Goal: Task Accomplishment & Management: Use online tool/utility

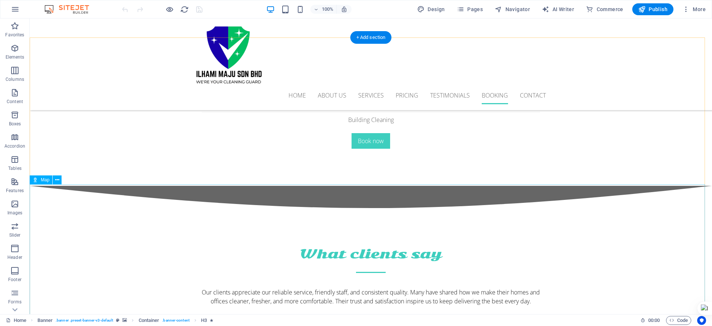
scroll to position [2796, 0]
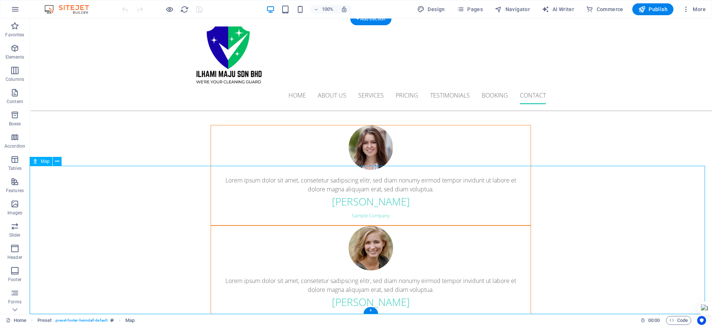
select select "1"
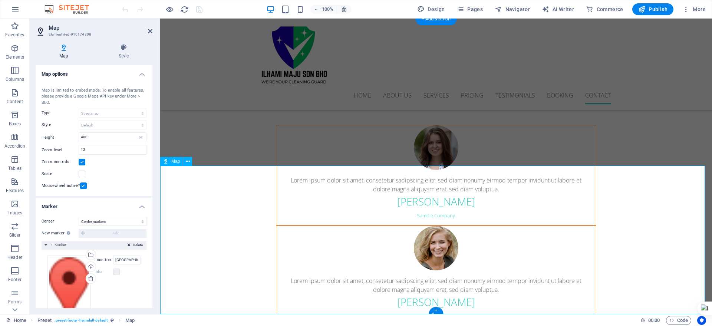
scroll to position [2744, 0]
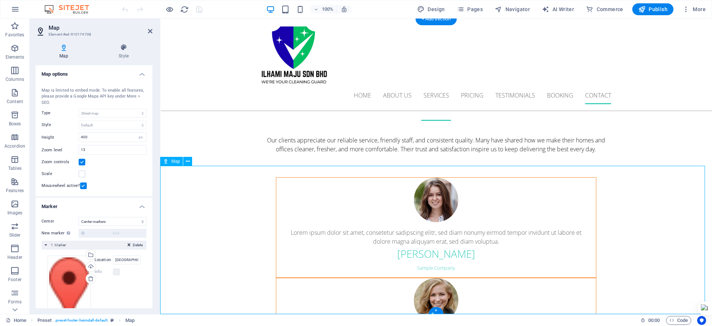
drag, startPoint x: 135, startPoint y: 258, endPoint x: 144, endPoint y: 260, distance: 9.5
click at [144, 260] on div "Drag files here, click to choose files or select files from Files or our free s…" at bounding box center [94, 294] width 105 height 88
click at [67, 267] on div "Drag files here, click to choose files or select files from Files or our free s…" at bounding box center [68, 294] width 43 height 76
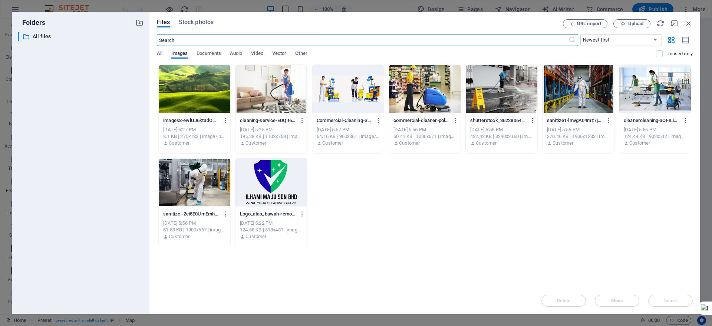
scroll to position [2754, 0]
drag, startPoint x: 689, startPoint y: 24, endPoint x: 515, endPoint y: 17, distance: 173.8
click at [689, 24] on icon "button" at bounding box center [689, 23] width 8 height 8
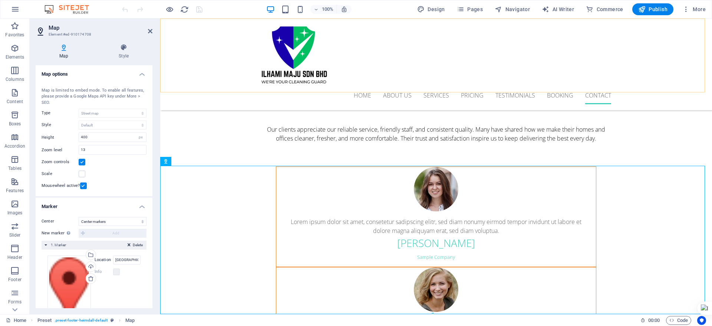
scroll to position [2744, 0]
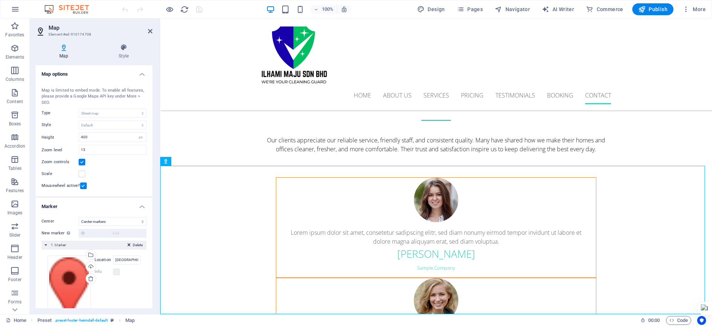
click at [105, 259] on label "Location" at bounding box center [104, 260] width 19 height 9
click at [113, 259] on input "Jalan Keluli AK 7/AK Pusat" at bounding box center [126, 260] width 27 height 9
click at [105, 259] on label "Location" at bounding box center [104, 260] width 19 height 9
click at [113, 259] on input "Jalan Keluli AK 7/AK Pusat" at bounding box center [126, 260] width 27 height 9
click at [114, 259] on input "Jalan Keluli AK 7/AK Pusat" at bounding box center [126, 260] width 27 height 9
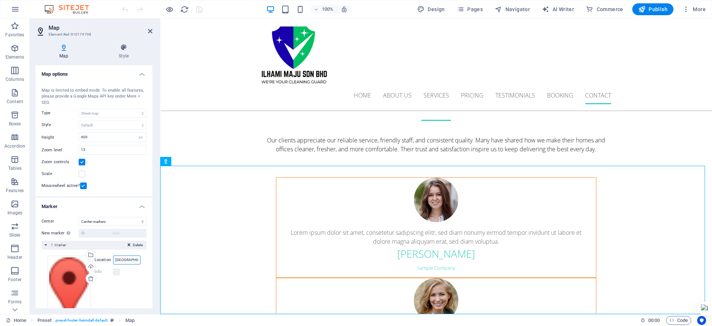
scroll to position [0, 22]
drag, startPoint x: 274, startPoint y: 278, endPoint x: 167, endPoint y: 269, distance: 106.8
click at [127, 259] on input "Jalan Keluli AK 7/AK Pusat" at bounding box center [126, 260] width 27 height 9
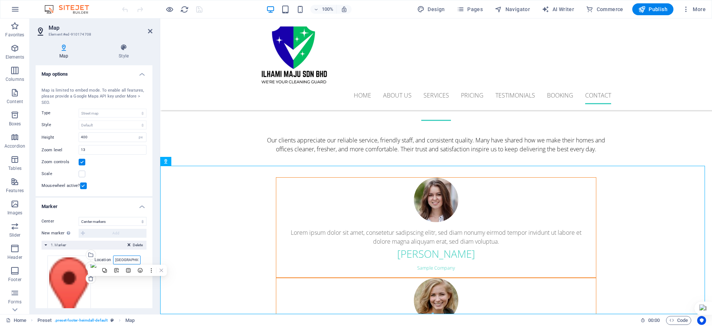
scroll to position [0, 22]
drag, startPoint x: 114, startPoint y: 259, endPoint x: 141, endPoint y: 263, distance: 27.8
click at [141, 263] on div "Drag files here, click to choose files or select files from Files or our free s…" at bounding box center [94, 294] width 105 height 88
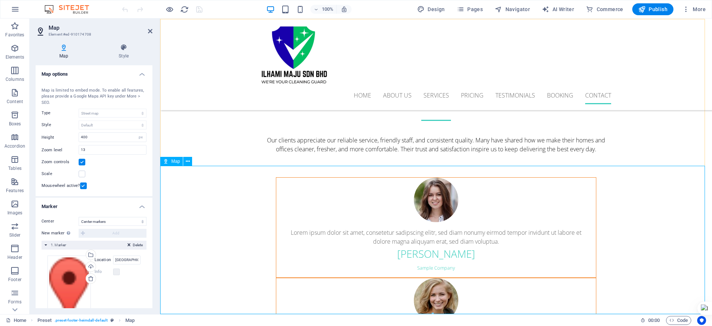
click at [134, 259] on input "Jalan Keluli AK 7/AK Pusat" at bounding box center [126, 260] width 27 height 9
click at [151, 31] on icon at bounding box center [150, 31] width 4 height 6
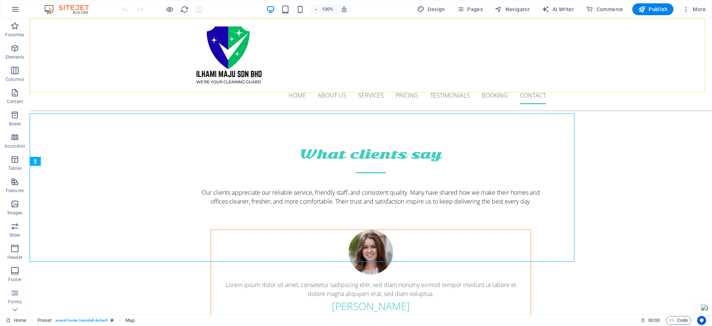
scroll to position [2796, 0]
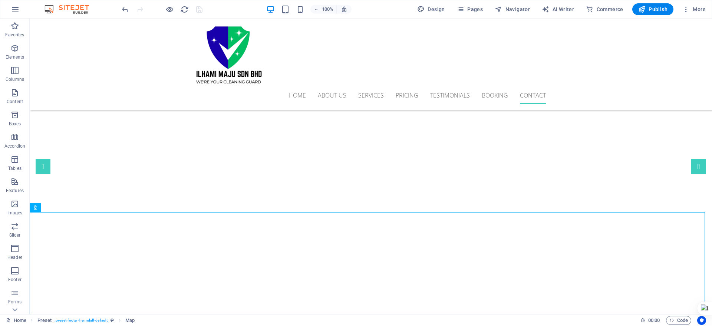
scroll to position [2750, 0]
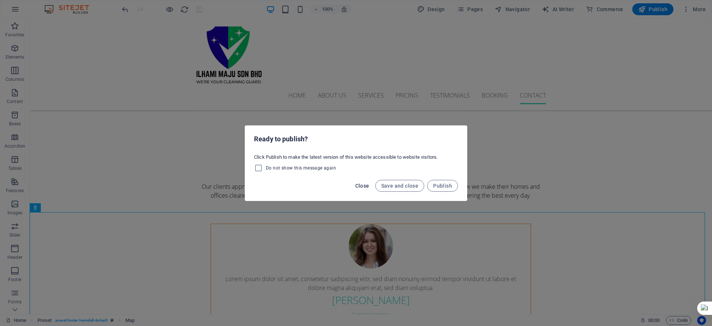
click at [364, 187] on span "Close" at bounding box center [362, 186] width 14 height 6
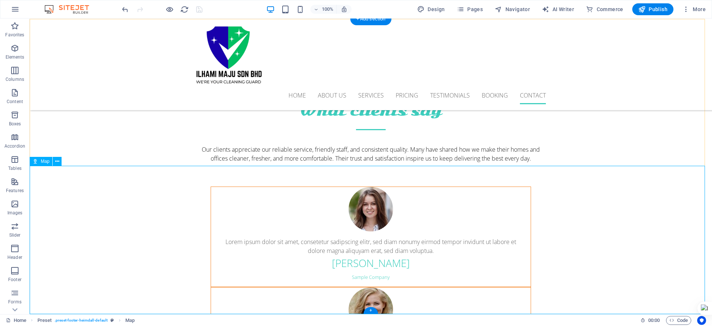
scroll to position [2796, 0]
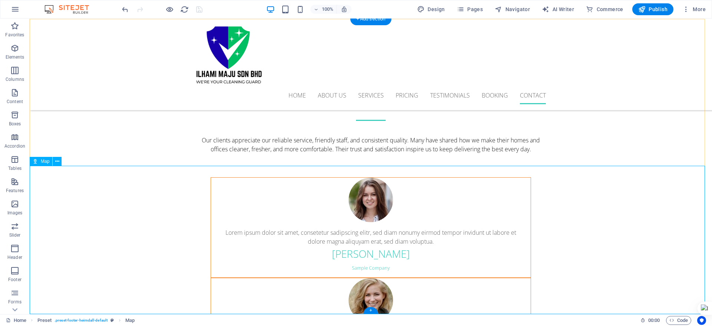
select select "1"
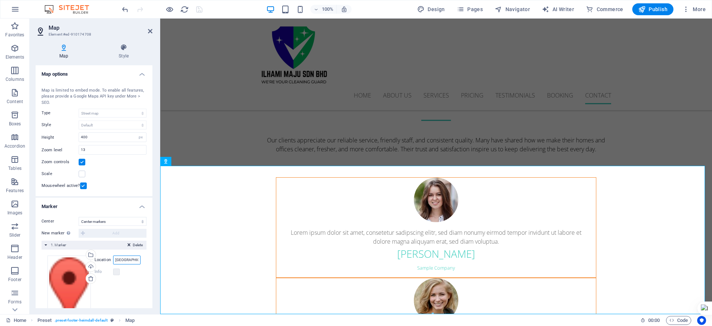
click at [130, 261] on input "Jalan Keluli AK 7/AK Pusat" at bounding box center [126, 260] width 27 height 9
drag, startPoint x: 275, startPoint y: 278, endPoint x: 167, endPoint y: 268, distance: 107.7
click at [117, 272] on label at bounding box center [116, 272] width 7 height 7
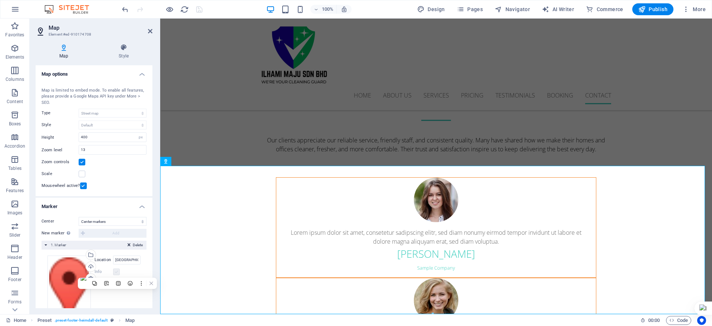
click at [116, 270] on label at bounding box center [116, 272] width 7 height 7
paste input "Pusat Perniagaan Bukit Raja"
type input "Pusat Perniagaan Bukit Raja"
drag, startPoint x: 275, startPoint y: 279, endPoint x: 175, endPoint y: 270, distance: 100.3
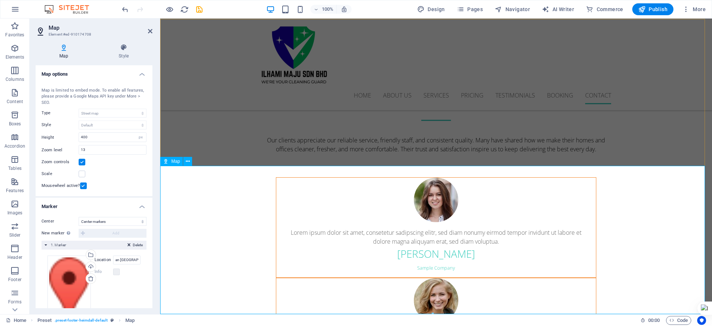
scroll to position [0, 0]
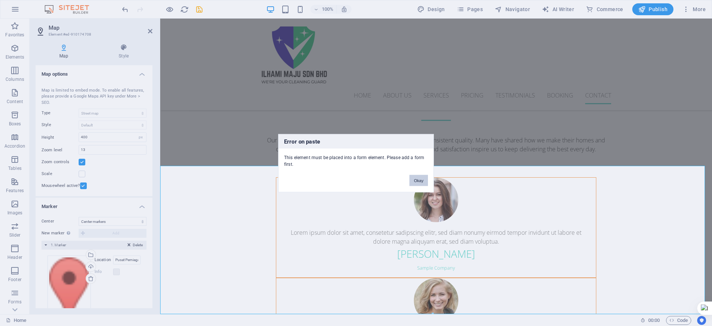
click at [416, 182] on button "Okay" at bounding box center [419, 180] width 19 height 11
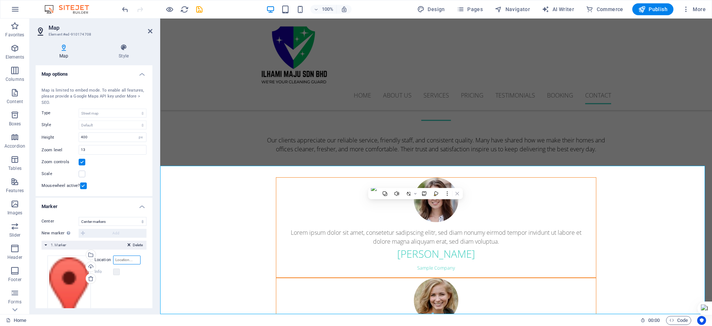
paste input "Jalan Keluli AK 7/AK Pusat Perniagaan Bukit Raja"
type input "Jalan Keluli AK 7/AK Pusat Perniagaan Bukit Raja"
drag, startPoint x: 137, startPoint y: 260, endPoint x: 89, endPoint y: 254, distance: 47.5
click at [89, 256] on div "Drag files here, click to choose files or select files from Files or our free s…" at bounding box center [93, 294] width 93 height 76
paste input "Jalan Keluli AK 7/AK Pusat Perniagaan Bukit Raja"
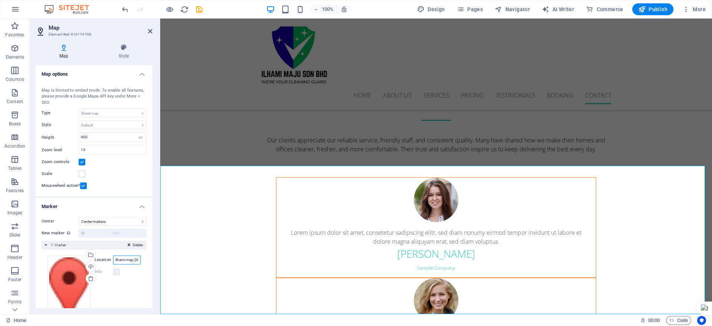
scroll to position [0, 79]
type input "ilhami maju Jalan Keluli AK 7/AK Pusat Perniagaan Bukit Raja"
click at [198, 8] on icon "save" at bounding box center [199, 9] width 9 height 9
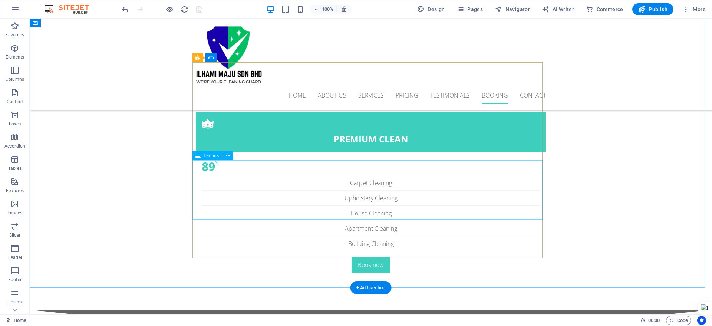
scroll to position [2518, 0]
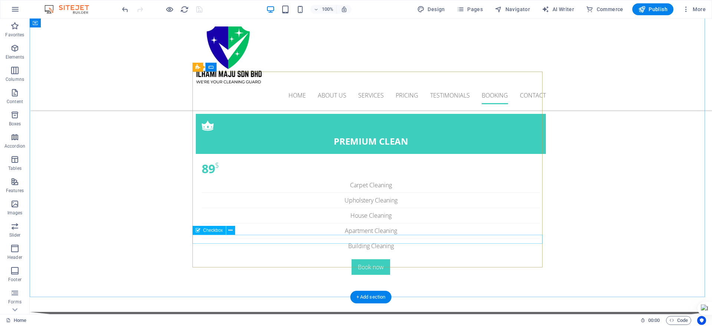
drag, startPoint x: 340, startPoint y: 239, endPoint x: 210, endPoint y: 239, distance: 130.2
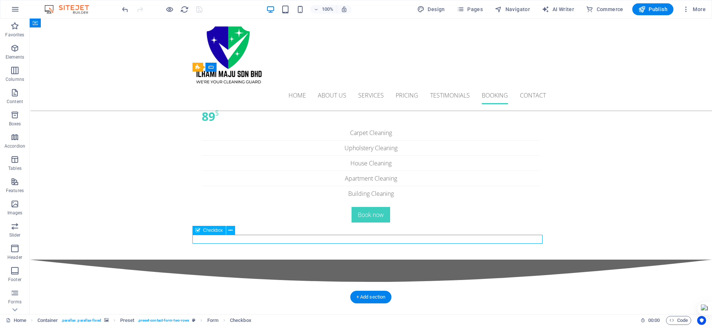
scroll to position [2465, 0]
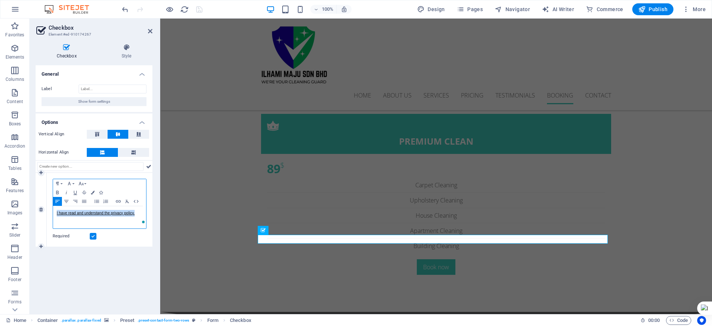
drag, startPoint x: 55, startPoint y: 213, endPoint x: 139, endPoint y: 212, distance: 84.6
click at [139, 212] on div "I have read and understa nd the privacy policy." at bounding box center [99, 217] width 93 height 22
click at [85, 183] on button "Font Size" at bounding box center [83, 183] width 12 height 9
click at [85, 211] on link "12" at bounding box center [90, 209] width 27 height 11
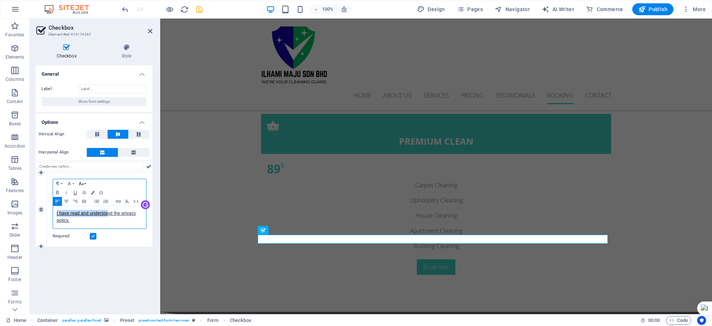
click at [84, 184] on icon "button" at bounding box center [81, 184] width 9 height 6
click at [84, 223] on link "11" at bounding box center [90, 222] width 27 height 11
click at [82, 184] on icon "button" at bounding box center [81, 183] width 5 height 3
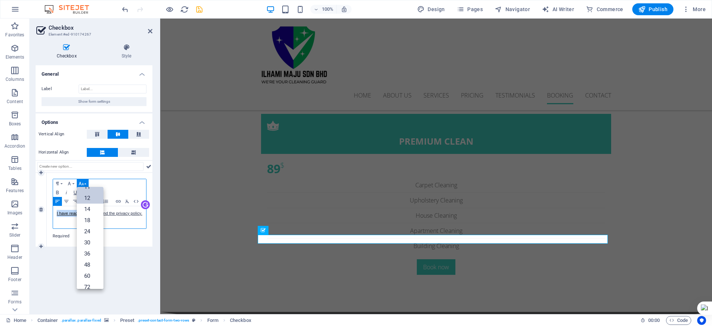
click at [88, 197] on link "12" at bounding box center [90, 198] width 27 height 11
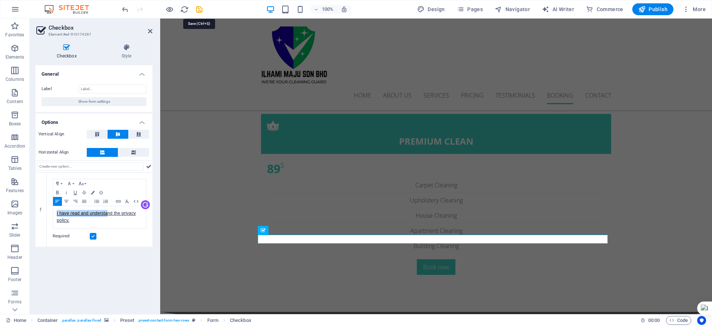
click at [201, 6] on icon "save" at bounding box center [199, 9] width 9 height 9
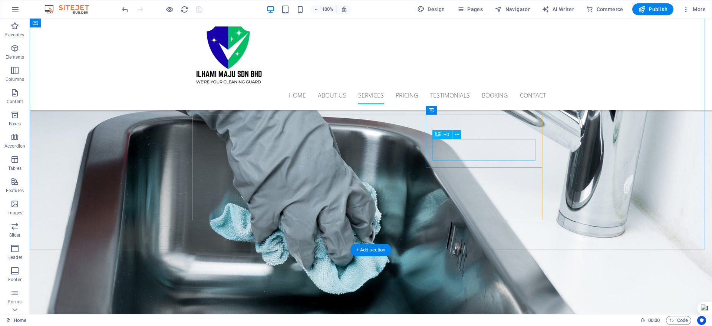
scroll to position [894, 0]
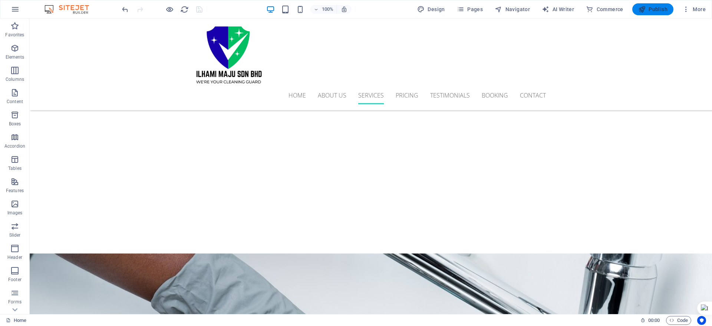
click at [643, 13] on icon "button" at bounding box center [642, 9] width 7 height 7
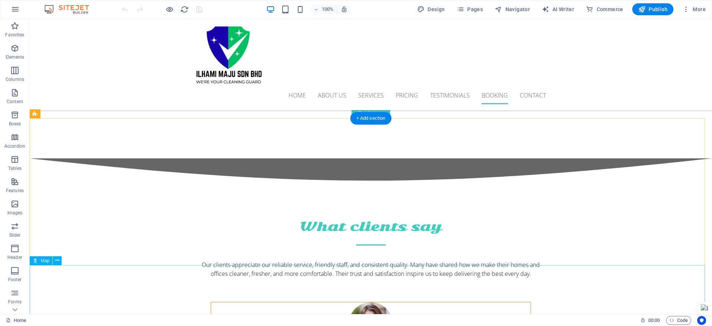
scroll to position [2657, 0]
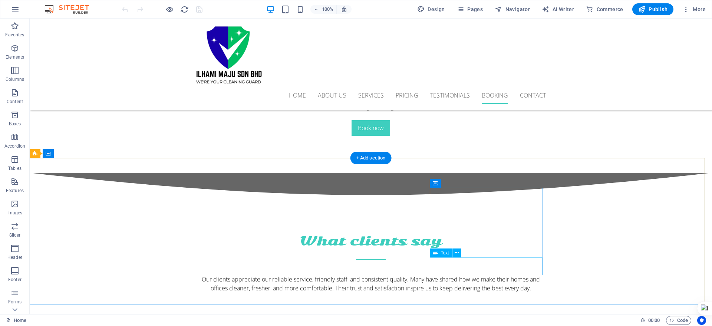
click at [454, 254] on button at bounding box center [457, 253] width 9 height 9
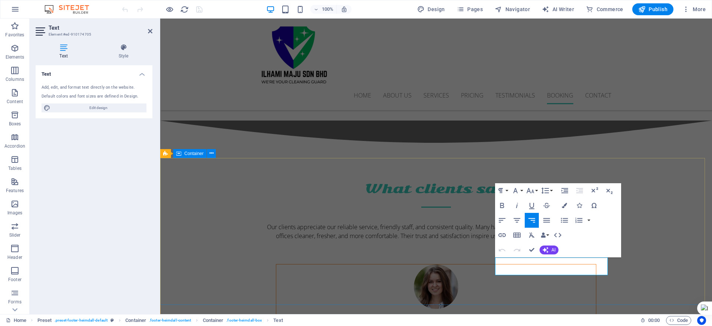
scroll to position [2604, 0]
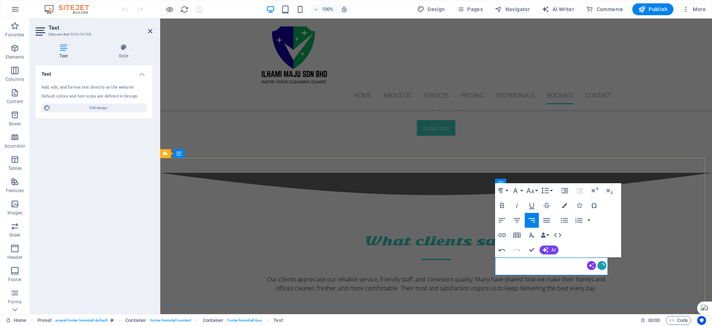
drag, startPoint x: 545, startPoint y: 269, endPoint x: 612, endPoint y: 273, distance: 66.9
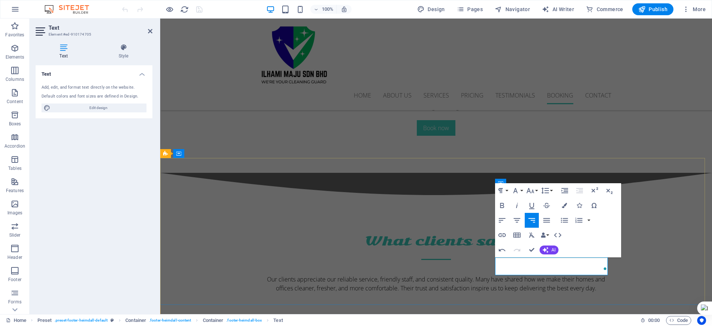
drag, startPoint x: 545, startPoint y: 270, endPoint x: 605, endPoint y: 274, distance: 59.9
drag, startPoint x: 548, startPoint y: 272, endPoint x: 604, endPoint y: 274, distance: 56.4
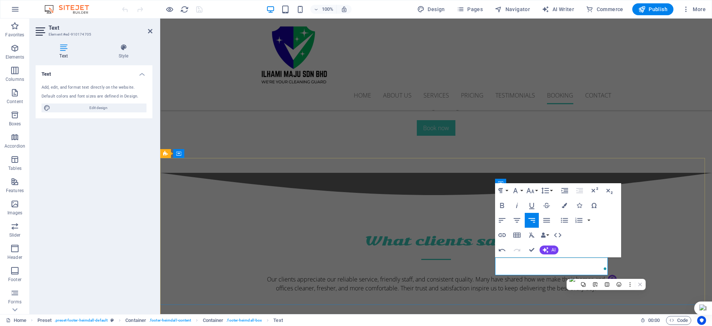
drag, startPoint x: 546, startPoint y: 271, endPoint x: 608, endPoint y: 274, distance: 62.0
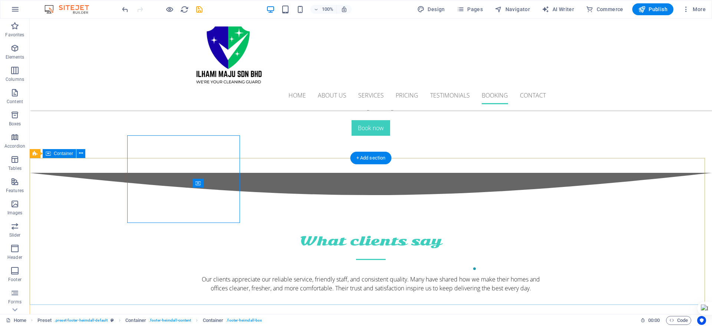
scroll to position [2657, 0]
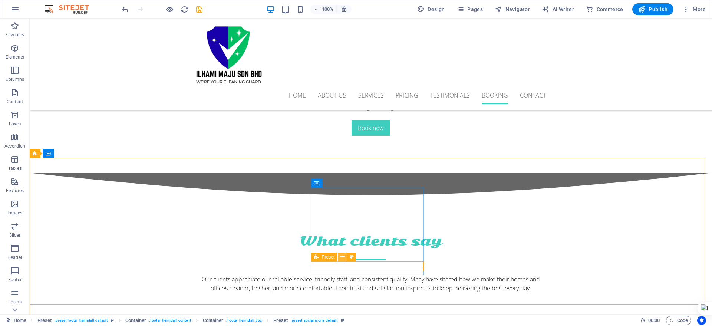
click at [342, 259] on icon at bounding box center [343, 257] width 4 height 8
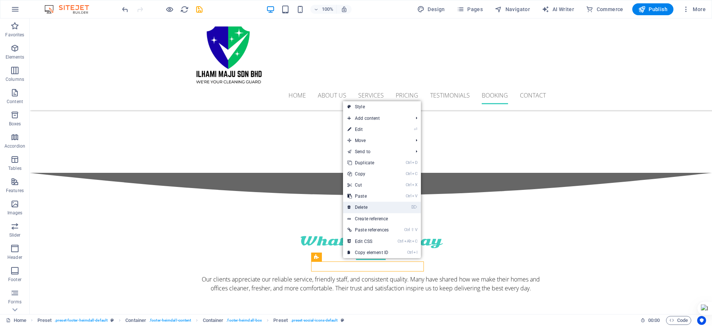
click at [378, 208] on link "⌦ Delete" at bounding box center [368, 207] width 50 height 11
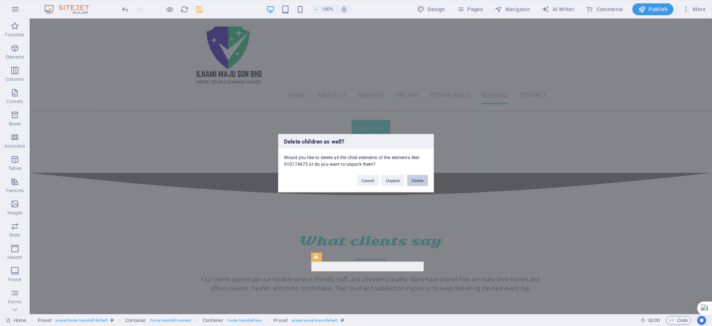
click at [424, 181] on button "Delete" at bounding box center [417, 180] width 21 height 11
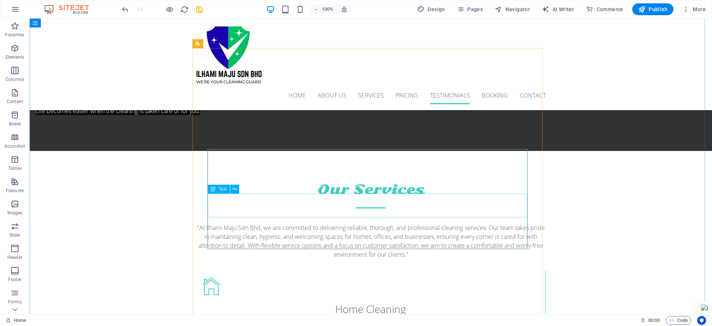
scroll to position [1531, 0]
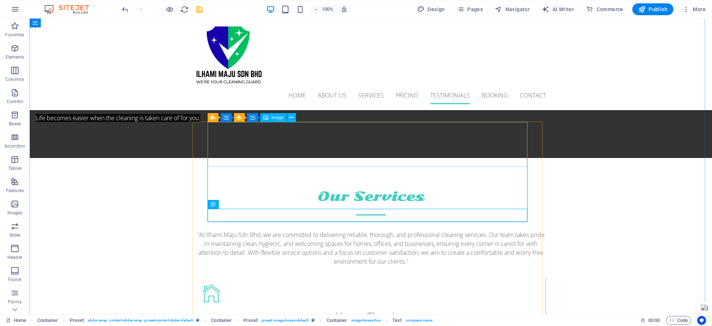
click at [292, 116] on icon at bounding box center [291, 118] width 4 height 8
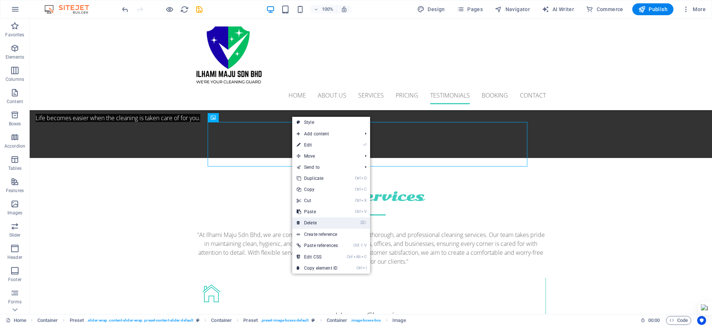
click at [321, 224] on link "⌦ Delete" at bounding box center [317, 222] width 50 height 11
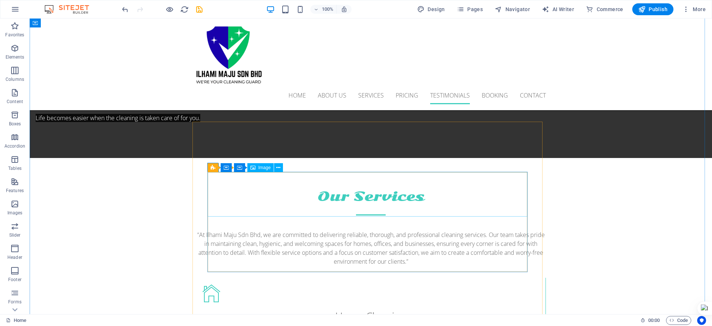
click at [279, 167] on icon at bounding box center [278, 168] width 4 height 8
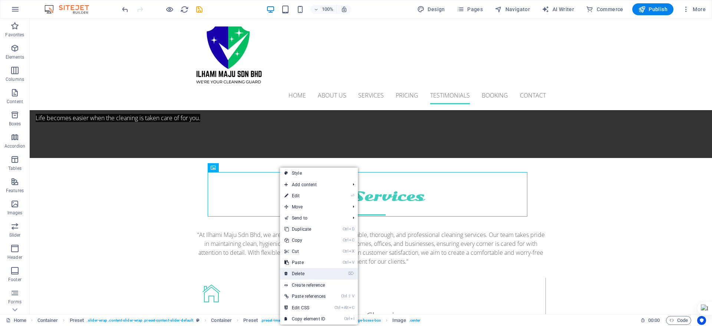
click at [296, 271] on link "⌦ Delete" at bounding box center [305, 273] width 50 height 11
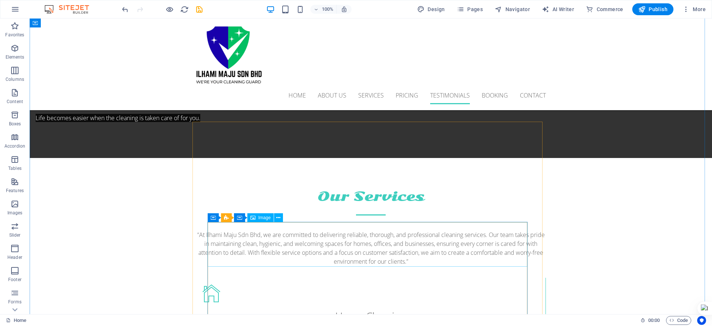
click at [281, 220] on icon at bounding box center [278, 218] width 4 height 8
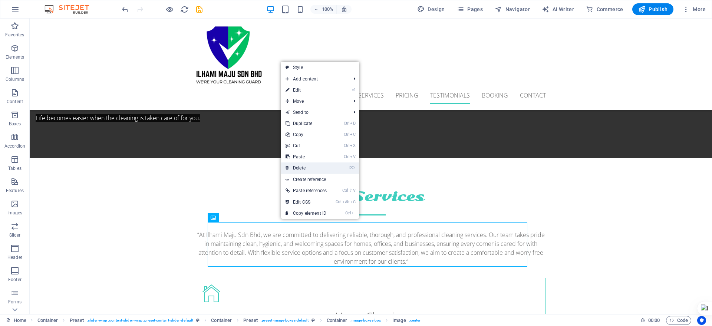
click at [306, 167] on link "⌦ Delete" at bounding box center [306, 168] width 50 height 11
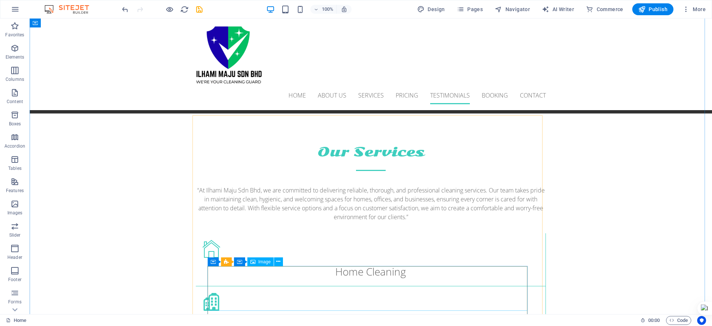
scroll to position [1623, 0]
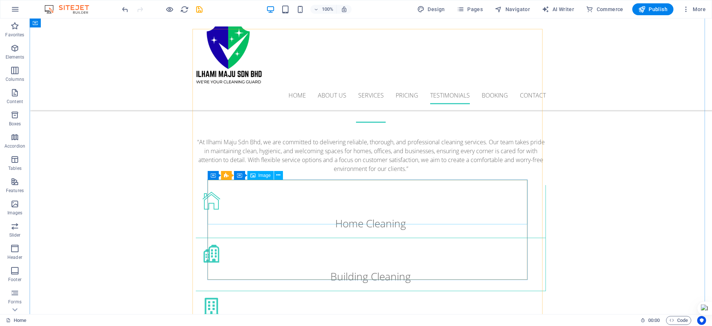
click at [282, 172] on button at bounding box center [278, 175] width 9 height 9
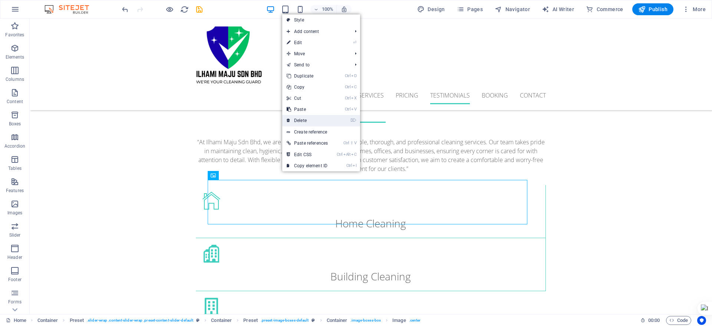
click at [310, 123] on link "⌦ Delete" at bounding box center [307, 120] width 50 height 11
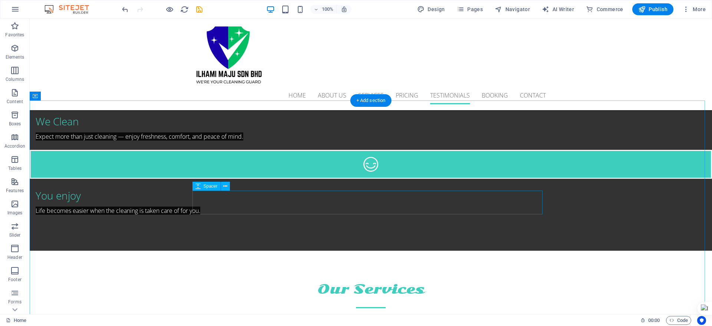
scroll to position [1484, 0]
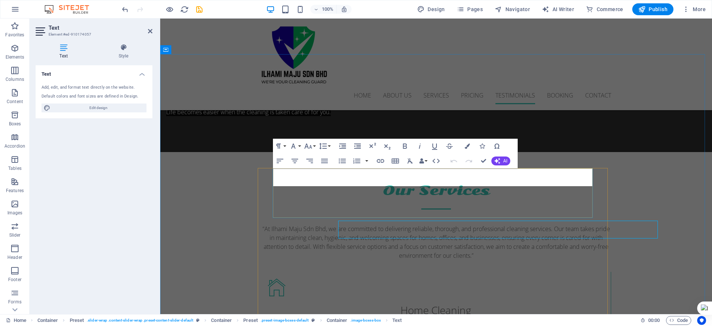
scroll to position [1432, 0]
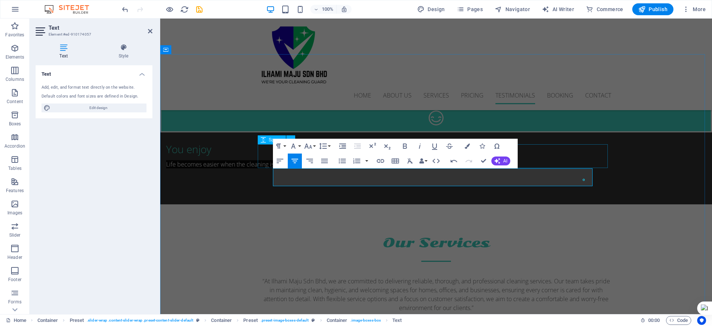
drag, startPoint x: 503, startPoint y: 181, endPoint x: 285, endPoint y: 165, distance: 218.0
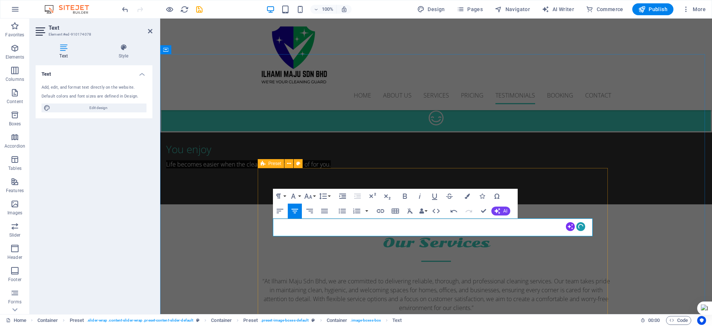
drag, startPoint x: 505, startPoint y: 232, endPoint x: 269, endPoint y: 225, distance: 235.4
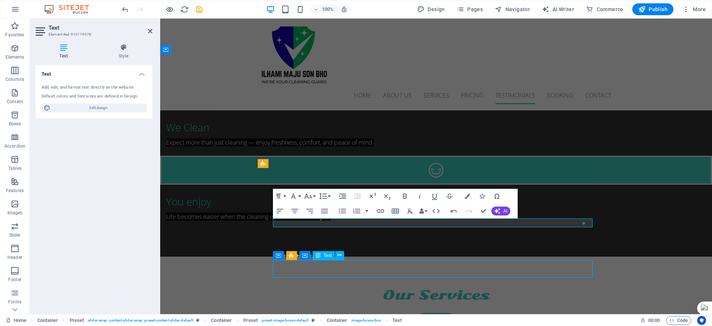
scroll to position [1484, 0]
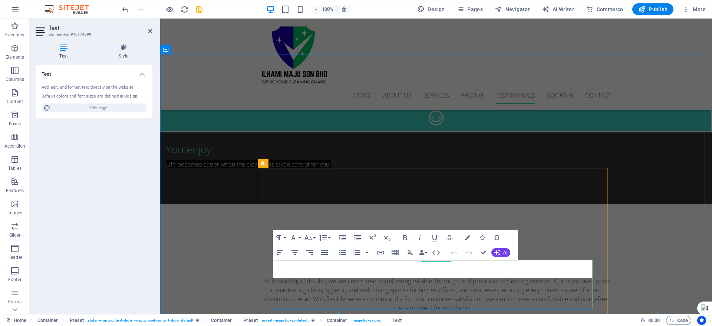
scroll to position [1432, 0]
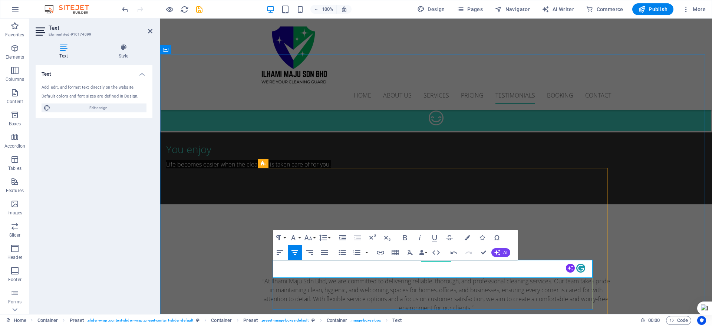
drag, startPoint x: 504, startPoint y: 274, endPoint x: 282, endPoint y: 266, distance: 222.8
drag, startPoint x: 463, startPoint y: 274, endPoint x: 440, endPoint y: 263, distance: 24.7
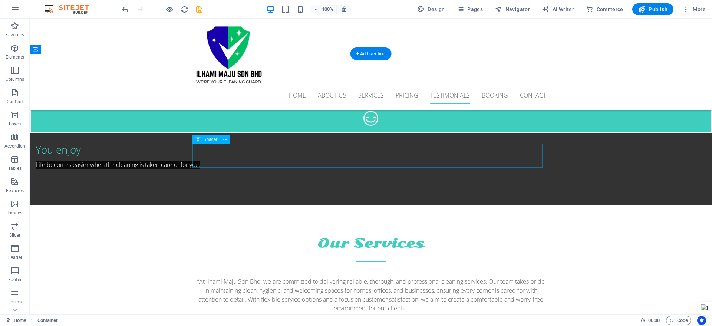
scroll to position [1530, 0]
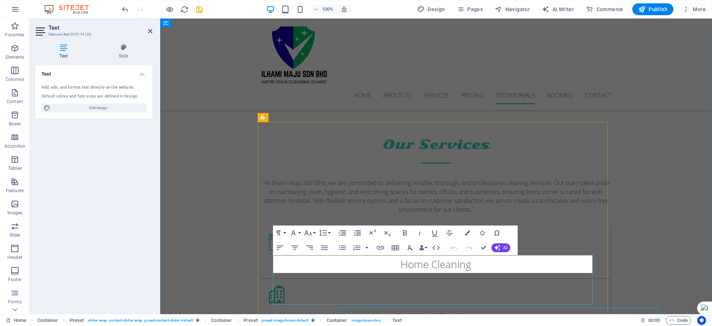
scroll to position [1478, 0]
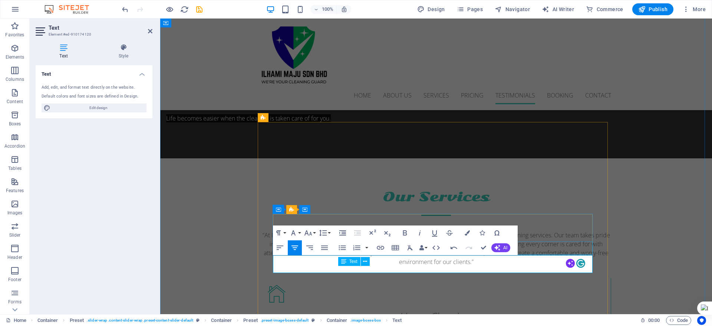
drag, startPoint x: 503, startPoint y: 270, endPoint x: 438, endPoint y: 266, distance: 64.7
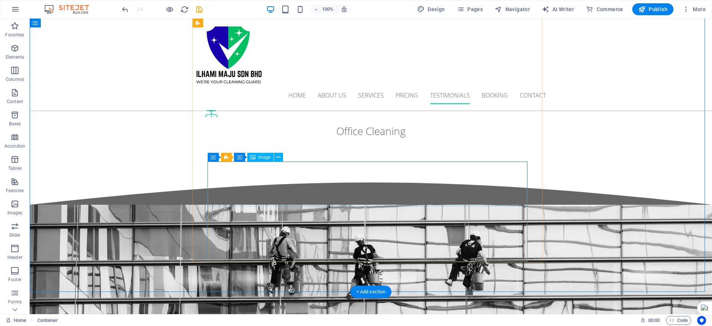
scroll to position [1994, 0]
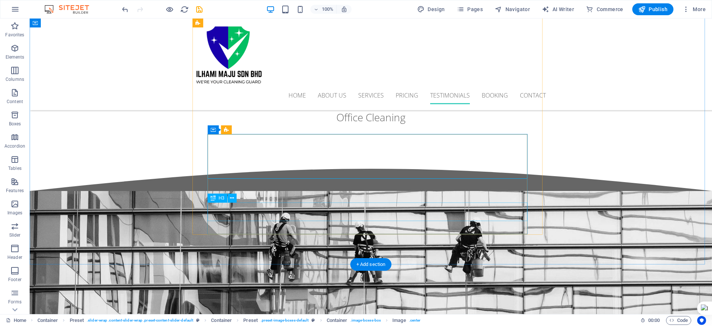
click at [279, 129] on icon at bounding box center [278, 130] width 4 height 8
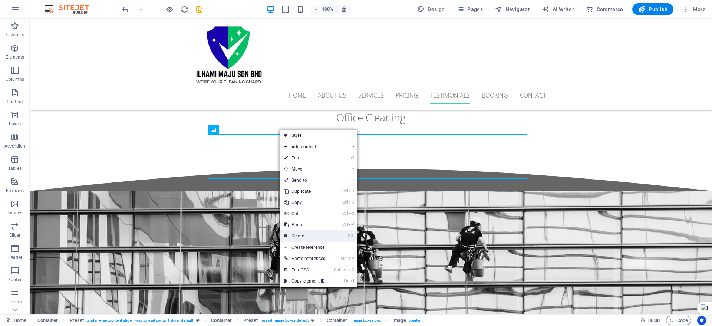
click at [300, 235] on link "⌦ Delete" at bounding box center [305, 235] width 50 height 11
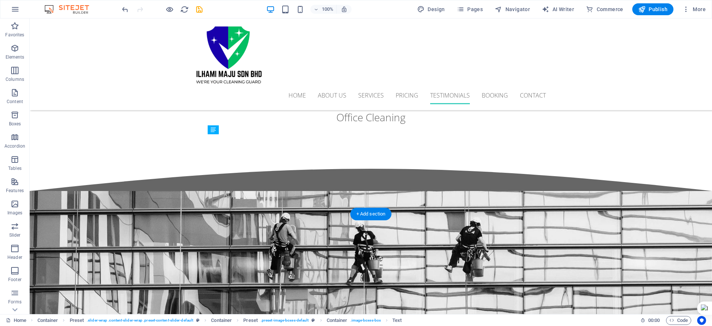
drag, startPoint x: 217, startPoint y: 138, endPoint x: 222, endPoint y: 138, distance: 5.2
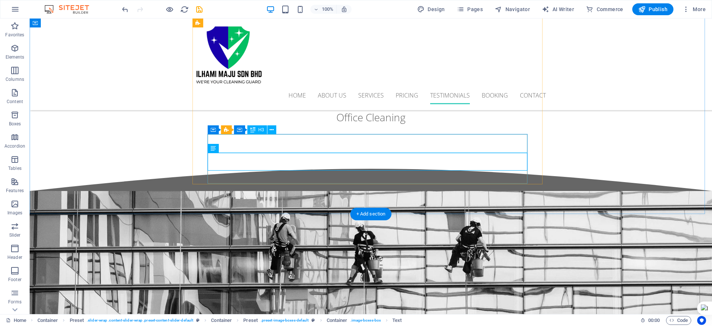
click at [273, 130] on icon at bounding box center [272, 130] width 4 height 8
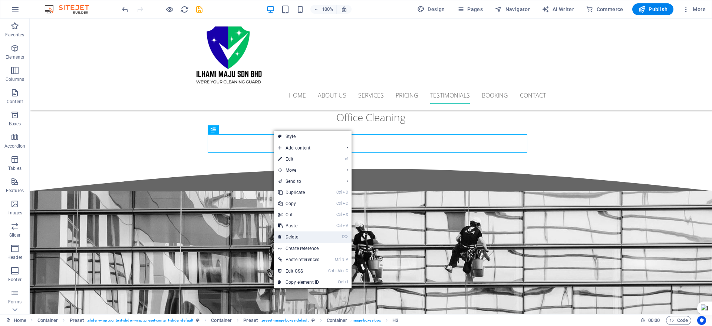
click at [300, 233] on link "⌦ Delete" at bounding box center [299, 237] width 50 height 11
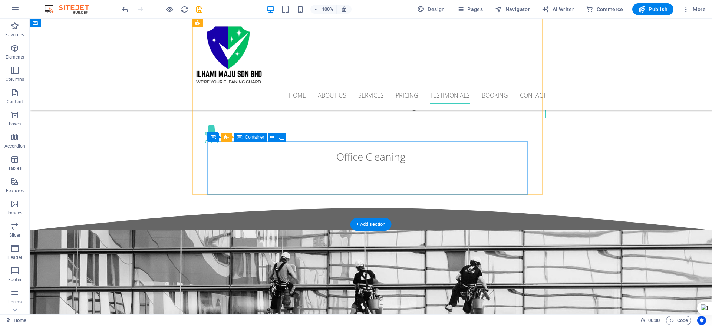
scroll to position [1948, 0]
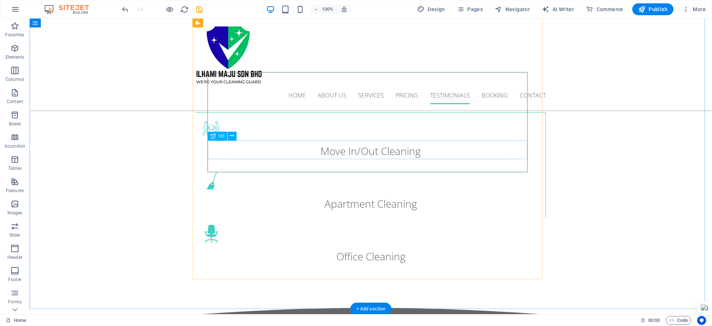
scroll to position [1762, 0]
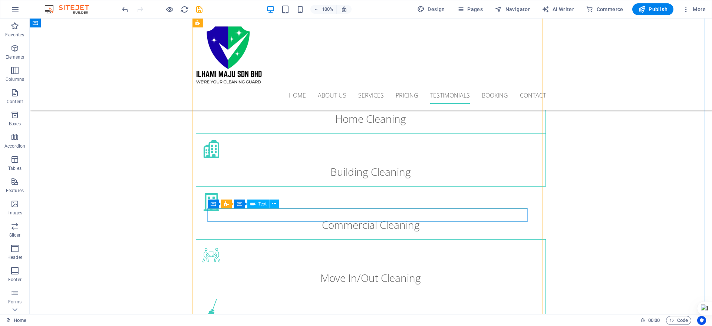
scroll to position [1719, 0]
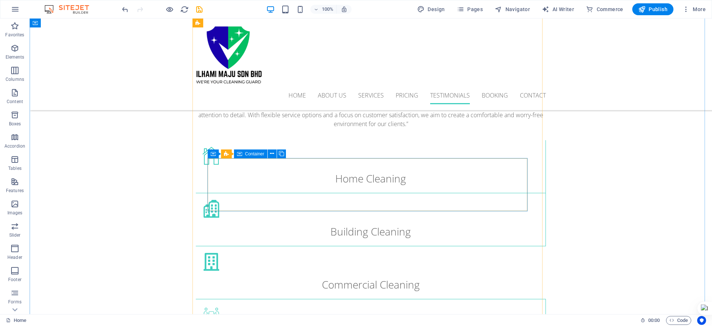
scroll to position [1715, 0]
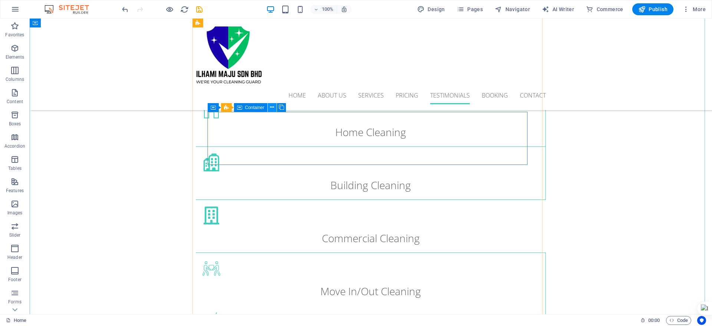
click at [271, 108] on icon at bounding box center [272, 108] width 4 height 8
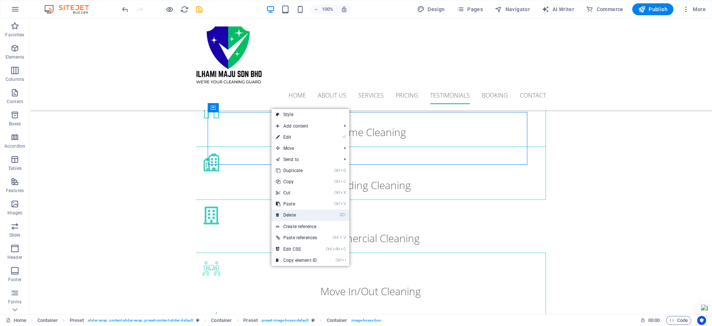
click at [292, 215] on link "⌦ Delete" at bounding box center [297, 215] width 50 height 11
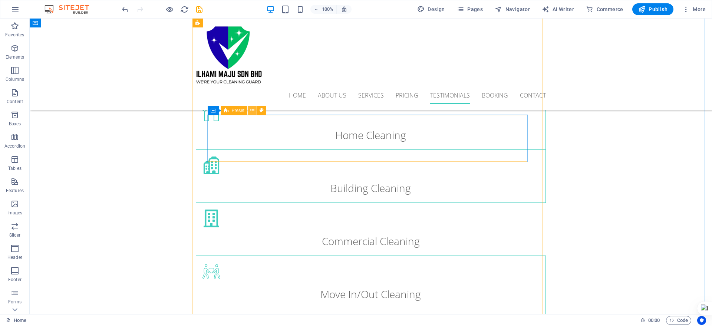
click at [255, 110] on button at bounding box center [252, 110] width 9 height 9
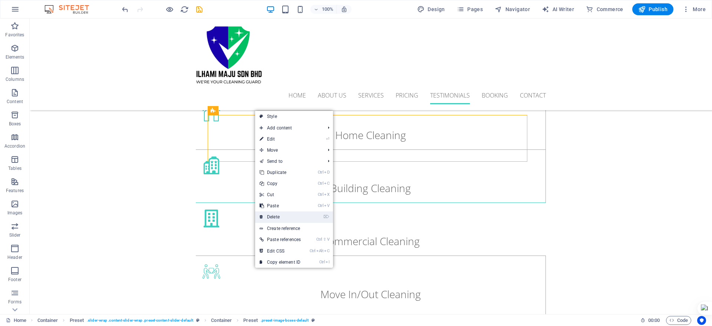
click at [288, 216] on link "⌦ Delete" at bounding box center [280, 217] width 50 height 11
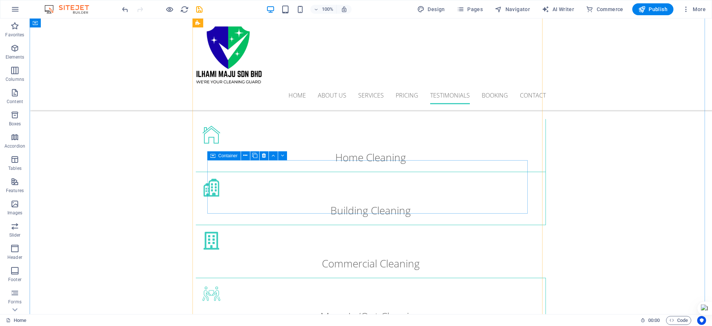
scroll to position [1715, 0]
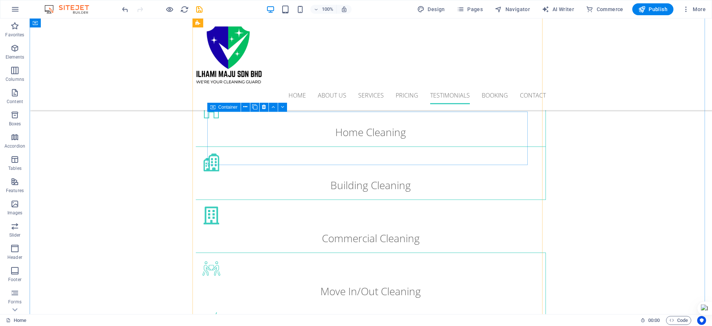
click at [265, 108] on icon at bounding box center [264, 107] width 4 height 8
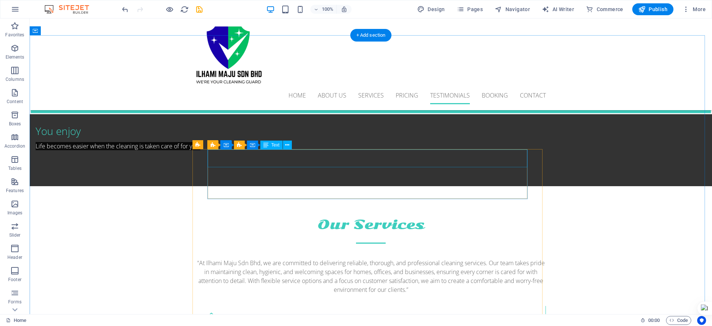
scroll to position [1642, 0]
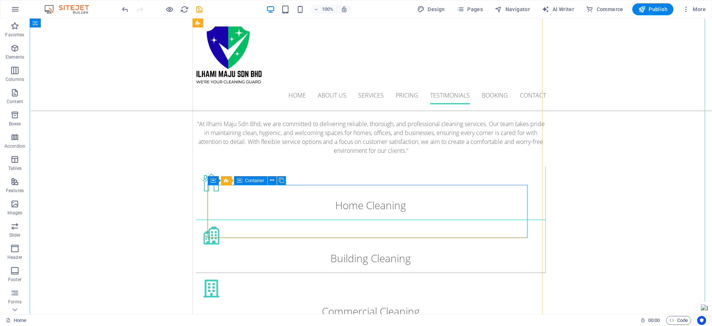
click at [272, 181] on icon at bounding box center [272, 181] width 4 height 8
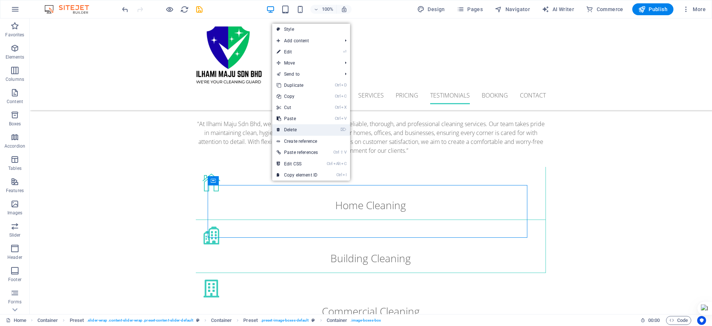
click at [293, 128] on link "⌦ Delete" at bounding box center [297, 129] width 50 height 11
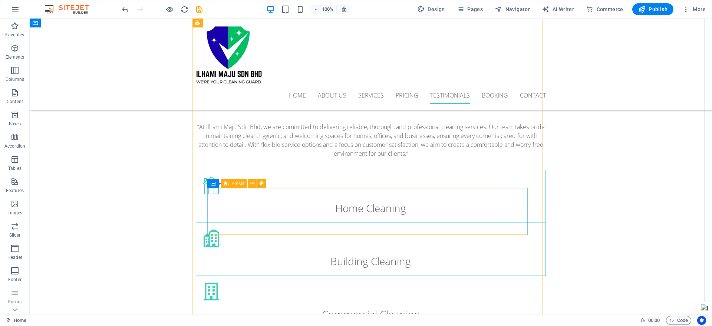
click at [254, 184] on icon at bounding box center [252, 184] width 4 height 8
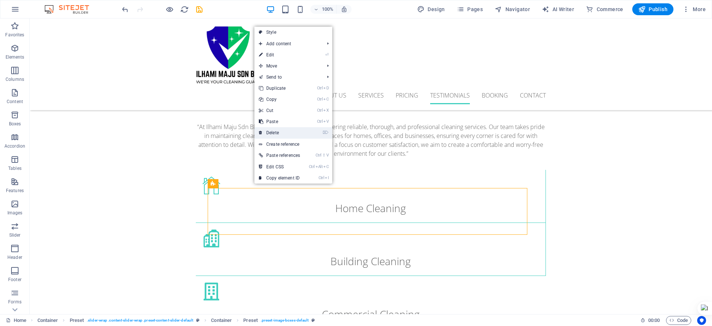
click at [286, 131] on link "⌦ Delete" at bounding box center [280, 132] width 50 height 11
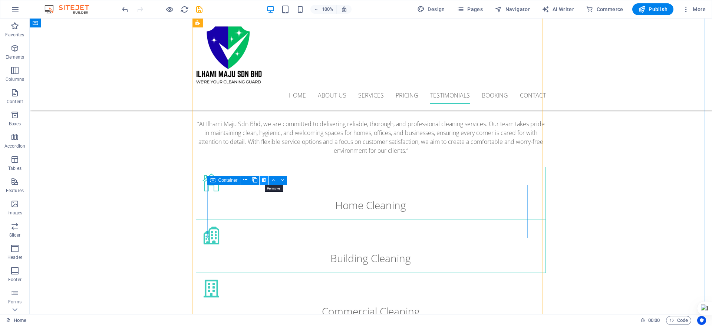
click at [265, 181] on icon at bounding box center [264, 180] width 4 height 8
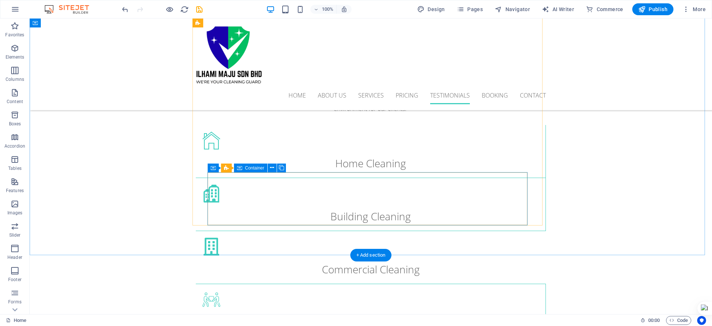
scroll to position [1661, 0]
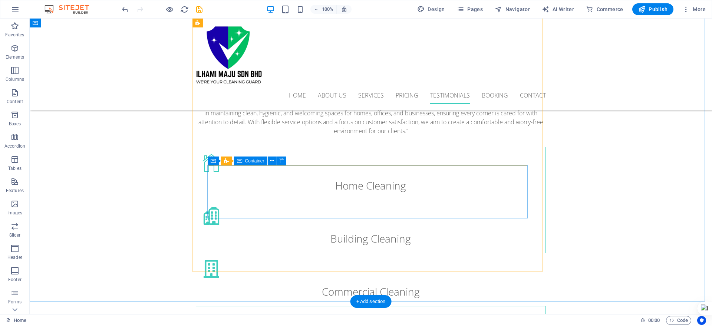
click at [273, 162] on icon at bounding box center [272, 161] width 4 height 8
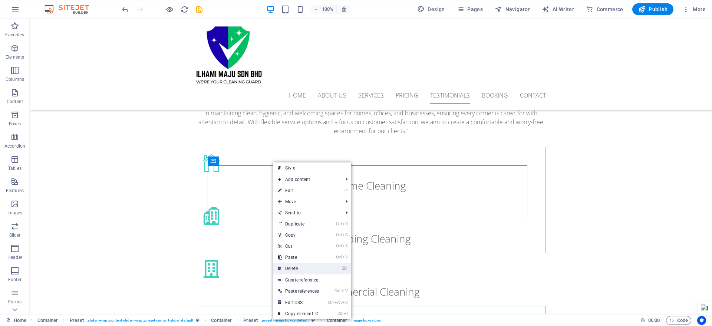
click at [286, 267] on link "⌦ Delete" at bounding box center [298, 268] width 50 height 11
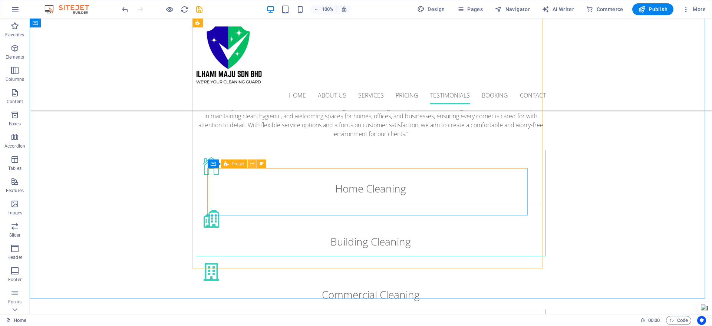
click at [250, 164] on icon at bounding box center [252, 164] width 4 height 8
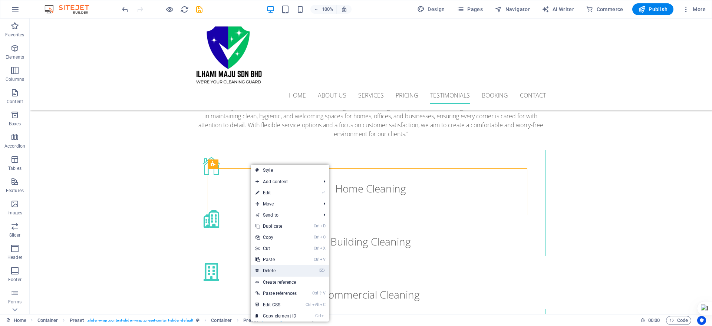
click at [276, 269] on link "⌦ Delete" at bounding box center [276, 270] width 50 height 11
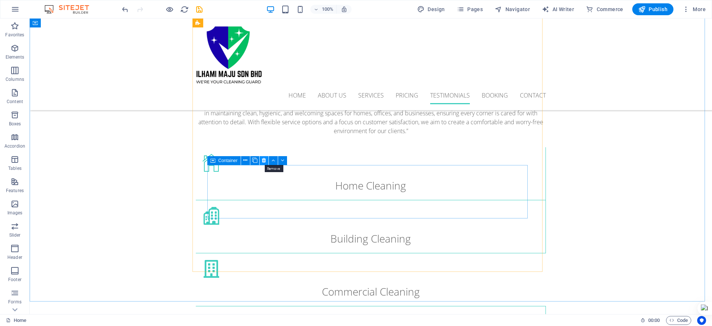
click at [262, 158] on icon at bounding box center [264, 161] width 4 height 8
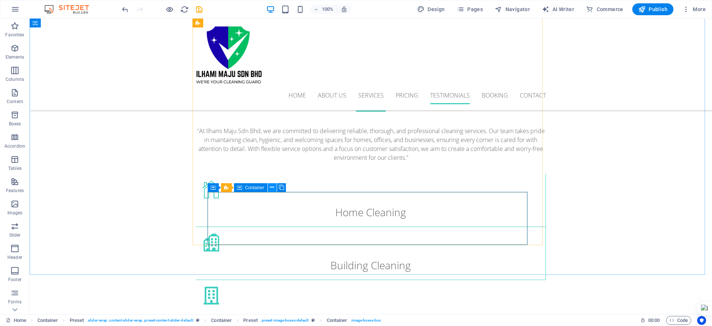
click at [272, 188] on icon at bounding box center [272, 188] width 4 height 8
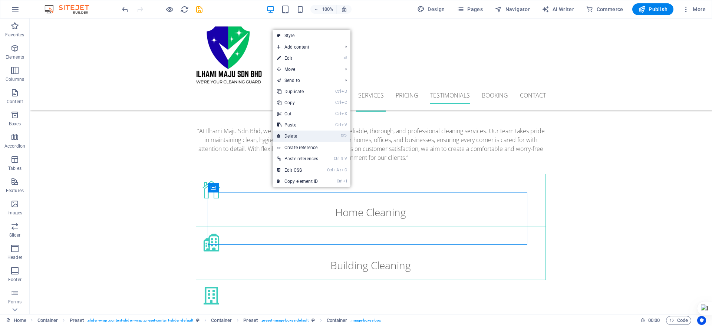
click at [286, 137] on link "⌦ Delete" at bounding box center [298, 136] width 50 height 11
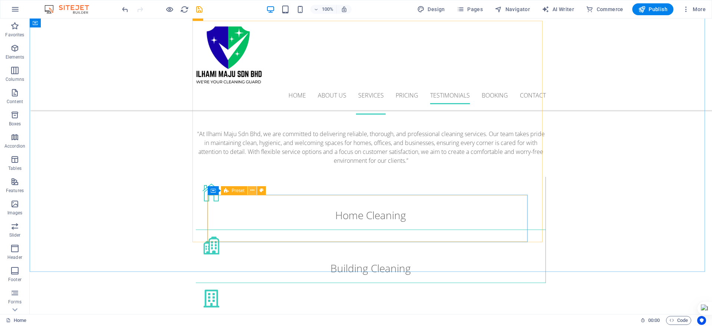
click at [252, 189] on icon at bounding box center [252, 191] width 4 height 8
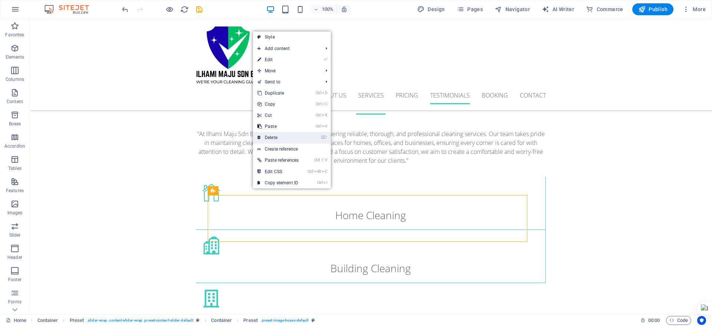
click at [274, 141] on link "⌦ Delete" at bounding box center [278, 137] width 50 height 11
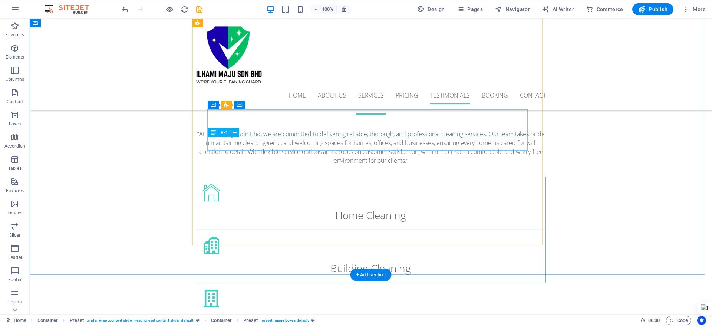
scroll to position [1635, 0]
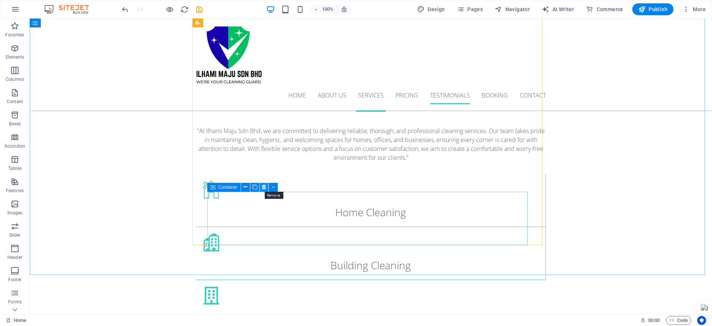
click at [263, 188] on icon at bounding box center [264, 187] width 4 height 8
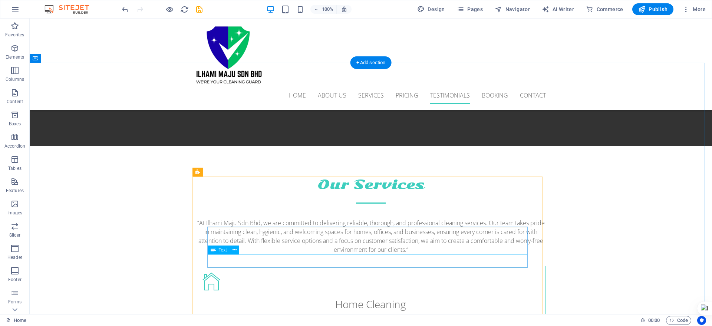
scroll to position [1561, 0]
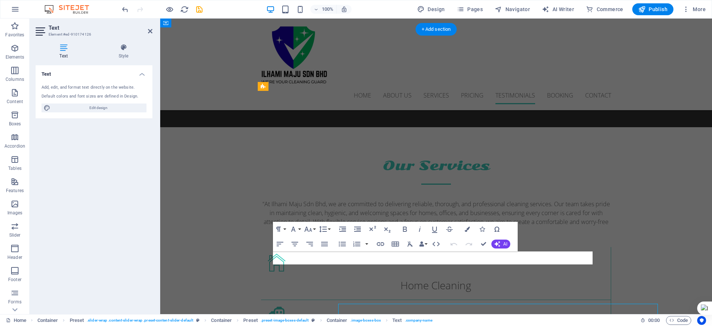
scroll to position [1509, 0]
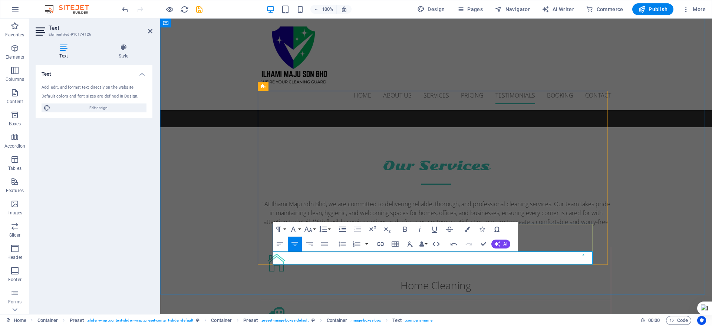
drag, startPoint x: 425, startPoint y: 256, endPoint x: 455, endPoint y: 260, distance: 29.9
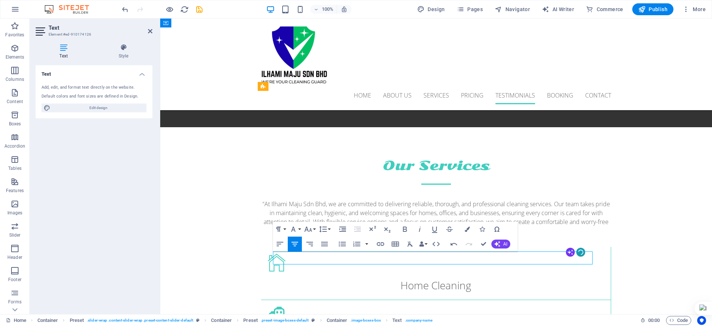
scroll to position [0, 2]
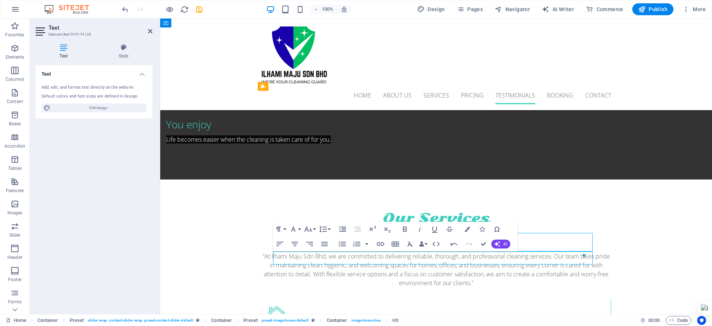
scroll to position [1561, 0]
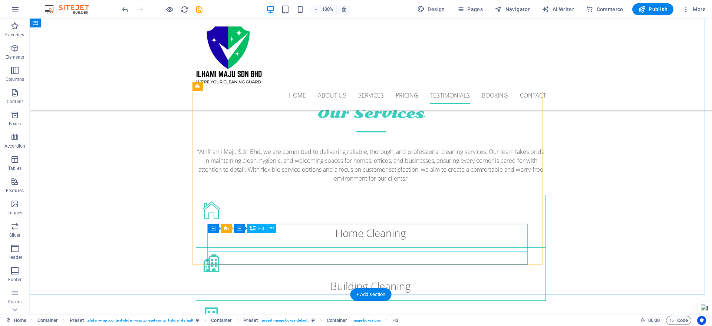
scroll to position [1509, 0]
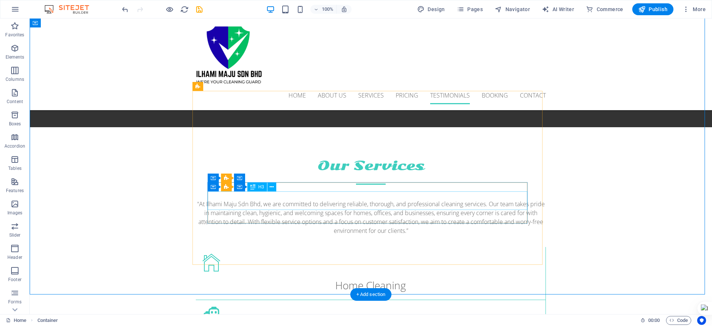
scroll to position [1515, 0]
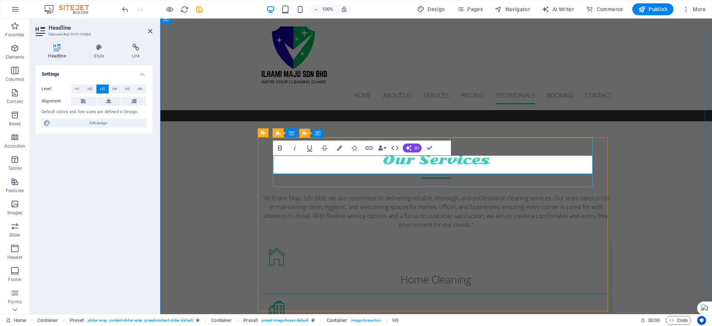
scroll to position [1463, 0]
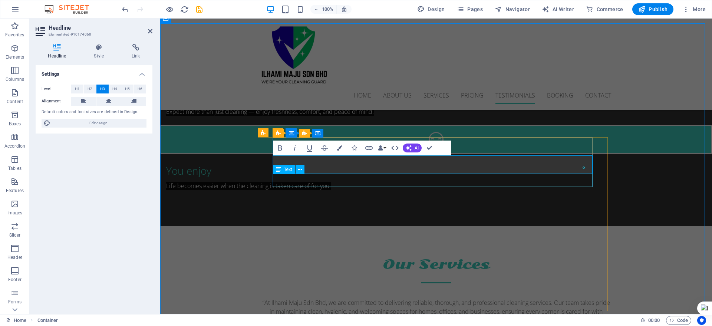
scroll to position [1515, 0]
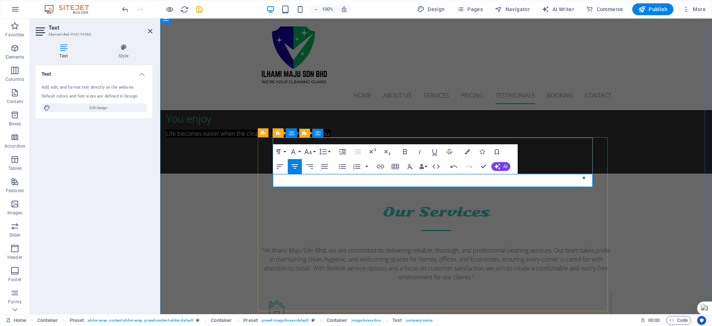
drag, startPoint x: 459, startPoint y: 181, endPoint x: 413, endPoint y: 175, distance: 46.0
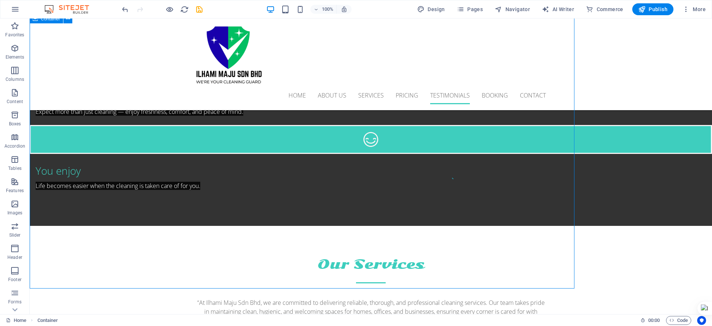
scroll to position [1515, 0]
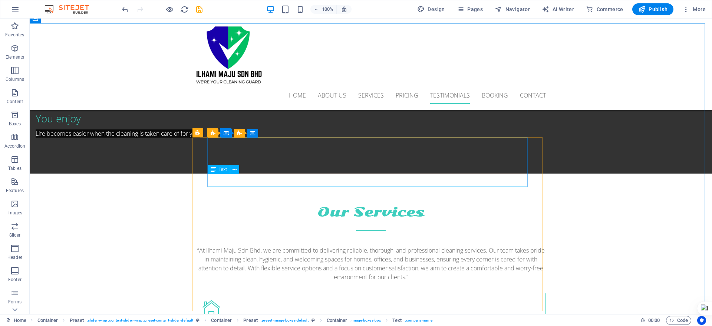
click at [215, 168] on icon at bounding box center [213, 169] width 5 height 9
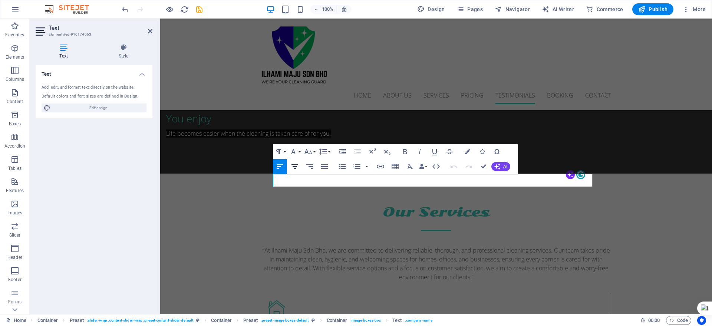
click at [293, 164] on icon "button" at bounding box center [295, 166] width 9 height 9
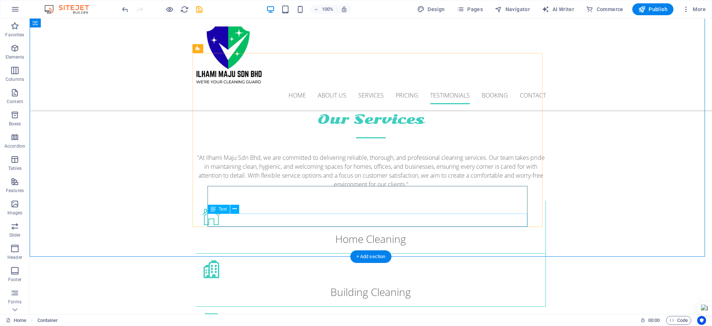
scroll to position [1515, 0]
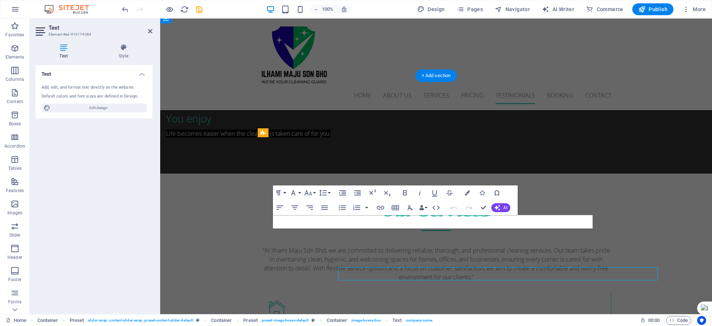
scroll to position [1463, 0]
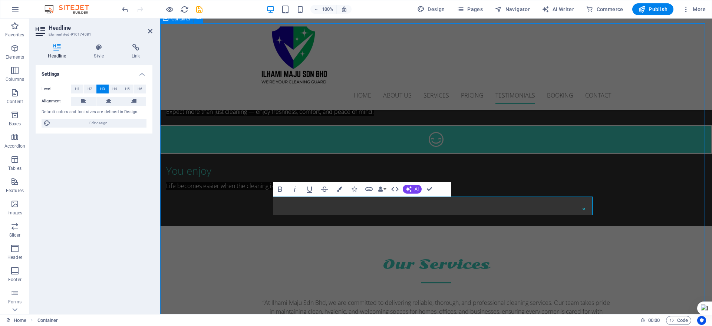
scroll to position [1515, 0]
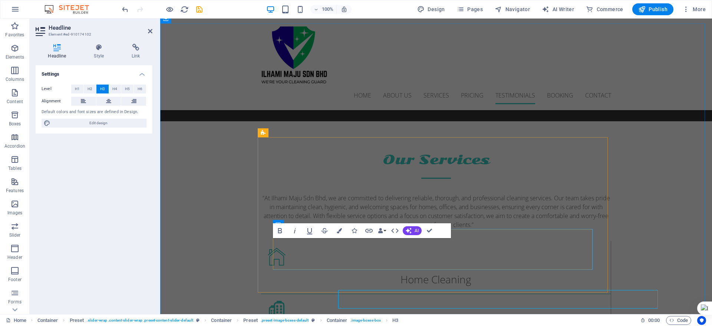
scroll to position [1463, 0]
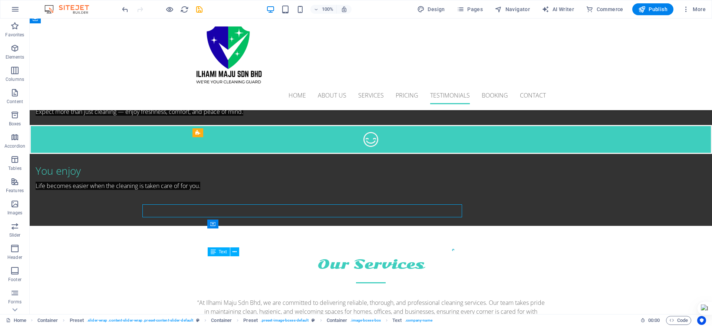
scroll to position [1515, 0]
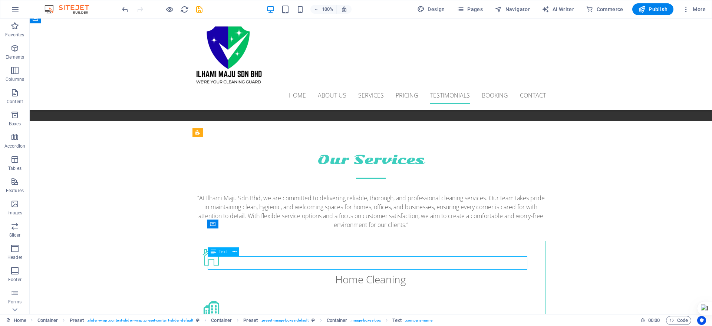
scroll to position [1463, 0]
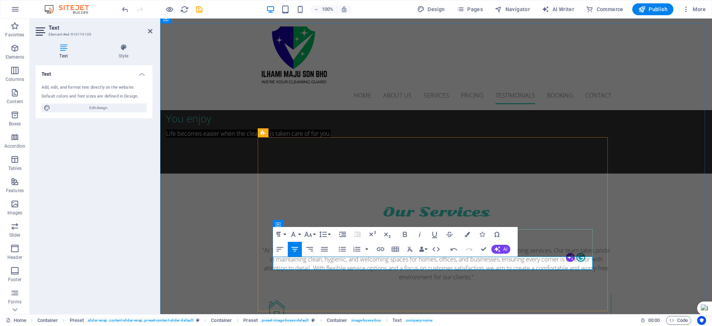
drag, startPoint x: 413, startPoint y: 262, endPoint x: 460, endPoint y: 264, distance: 47.2
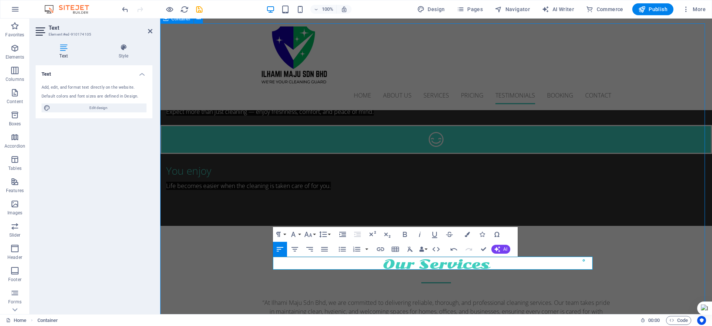
scroll to position [1515, 0]
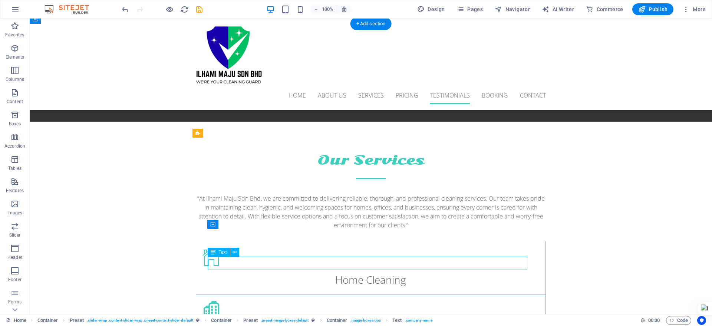
scroll to position [1462, 0]
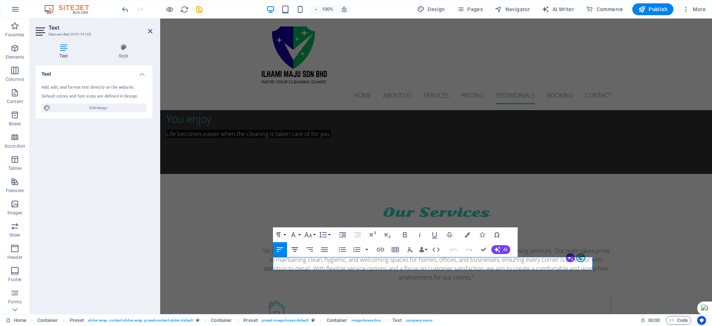
click at [294, 247] on icon "button" at bounding box center [295, 249] width 7 height 4
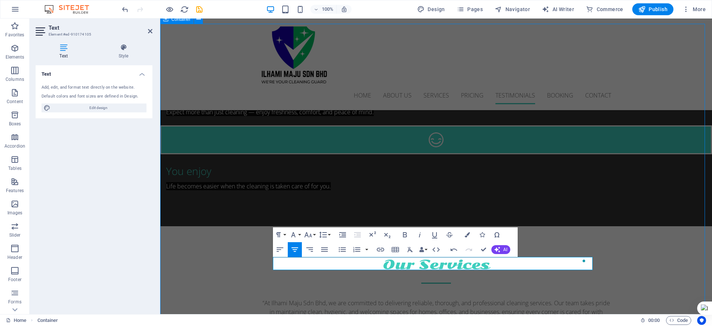
scroll to position [1514, 0]
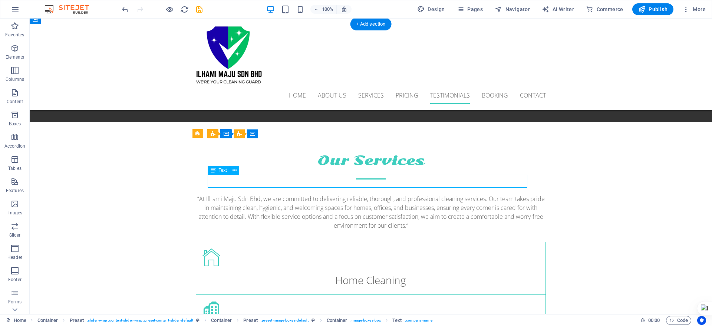
scroll to position [1462, 0]
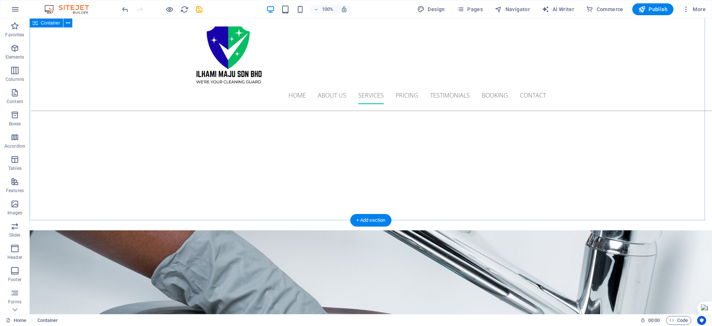
scroll to position [911, 0]
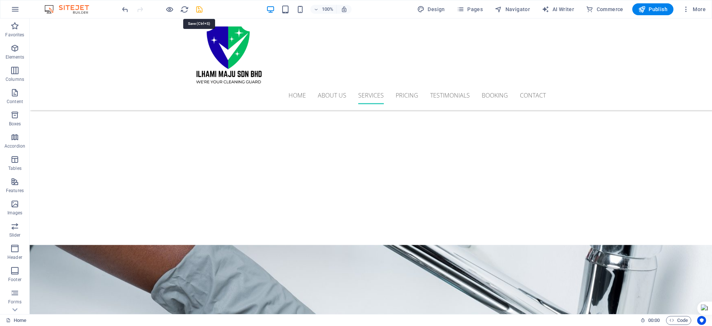
click at [200, 8] on icon "save" at bounding box center [199, 9] width 9 height 9
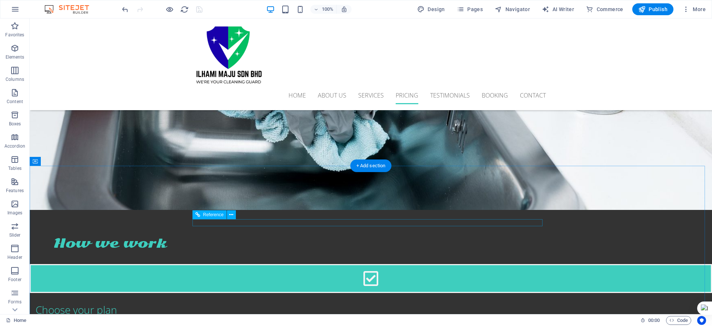
scroll to position [1144, 0]
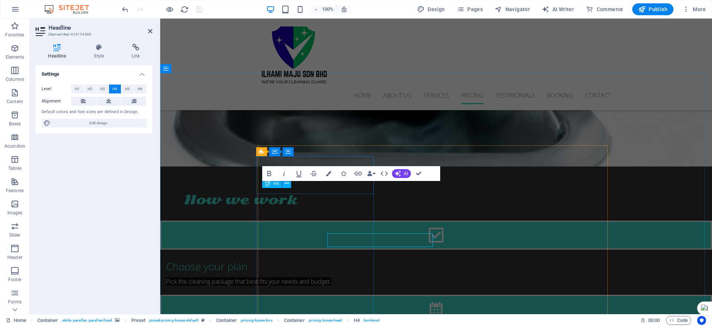
scroll to position [1092, 0]
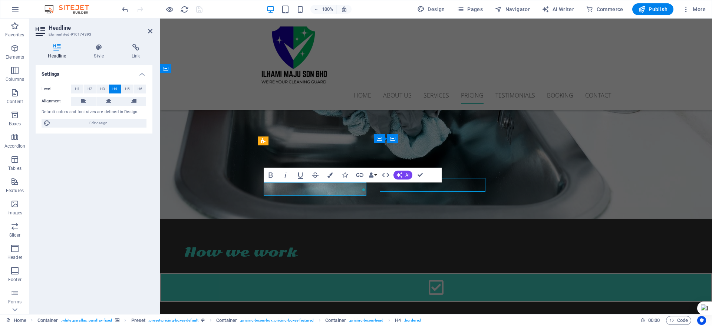
scroll to position [1144, 0]
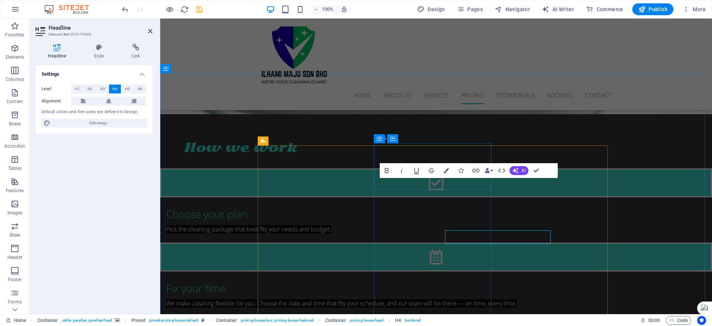
scroll to position [1092, 0]
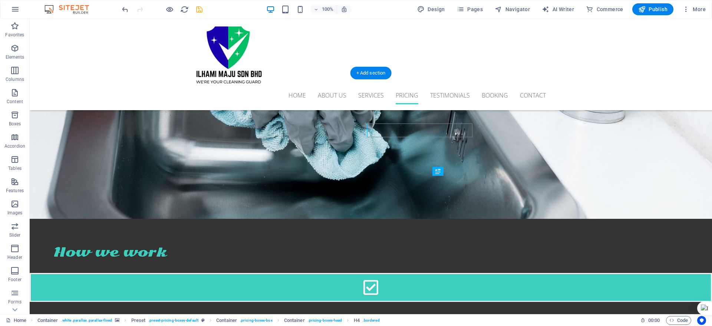
scroll to position [1144, 0]
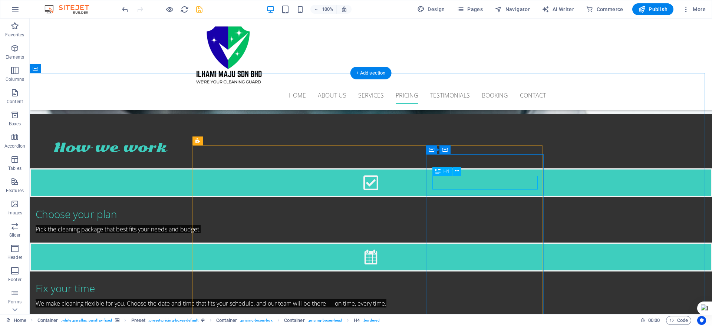
scroll to position [1092, 0]
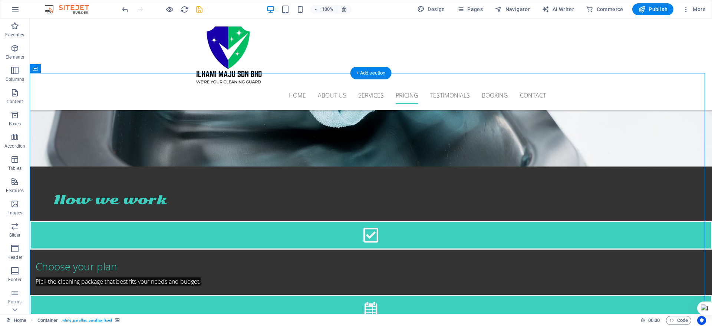
scroll to position [1191, 0]
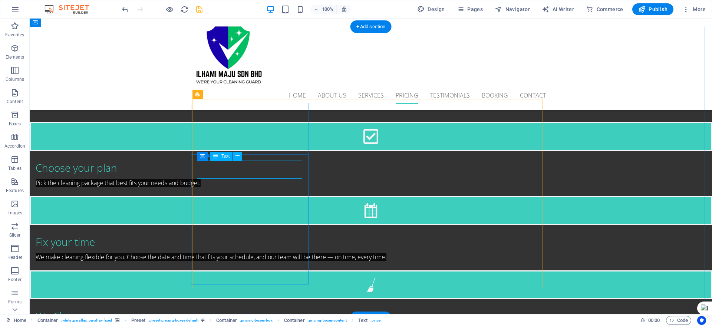
scroll to position [1138, 0]
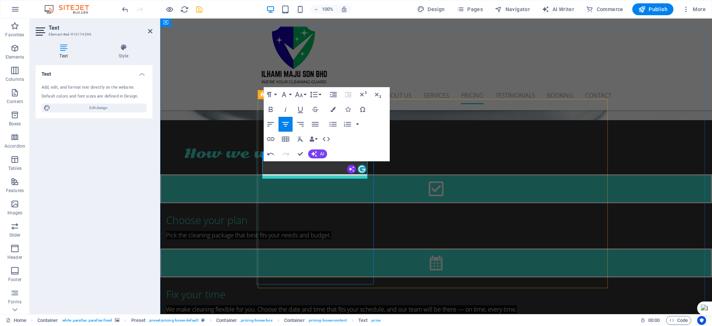
drag, startPoint x: 305, startPoint y: 171, endPoint x: 327, endPoint y: 171, distance: 22.3
drag, startPoint x: 330, startPoint y: 170, endPoint x: 315, endPoint y: 170, distance: 15.6
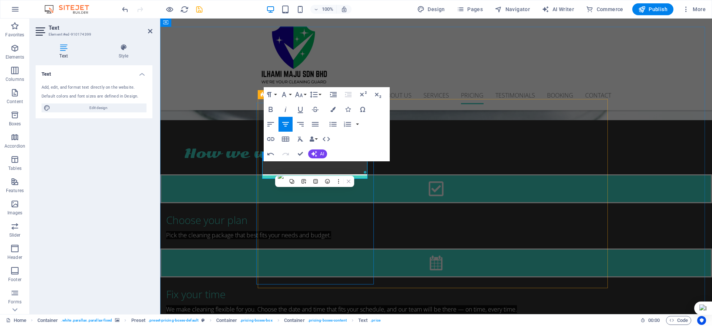
drag, startPoint x: 308, startPoint y: 171, endPoint x: 325, endPoint y: 167, distance: 17.9
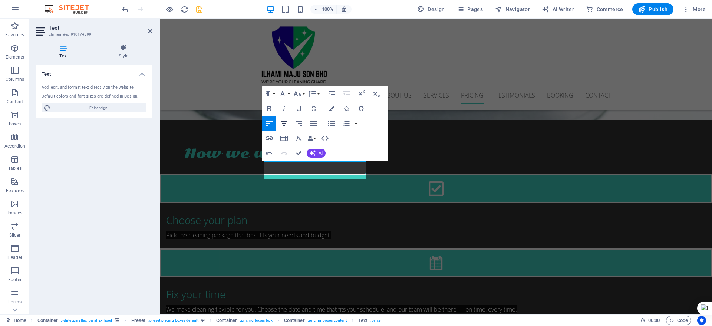
click at [281, 124] on icon "button" at bounding box center [284, 123] width 9 height 9
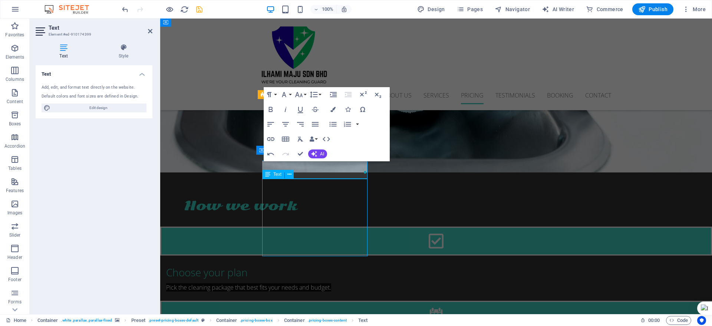
scroll to position [1191, 0]
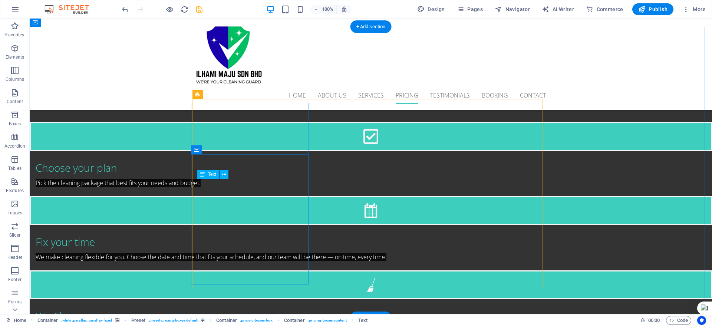
scroll to position [1138, 0]
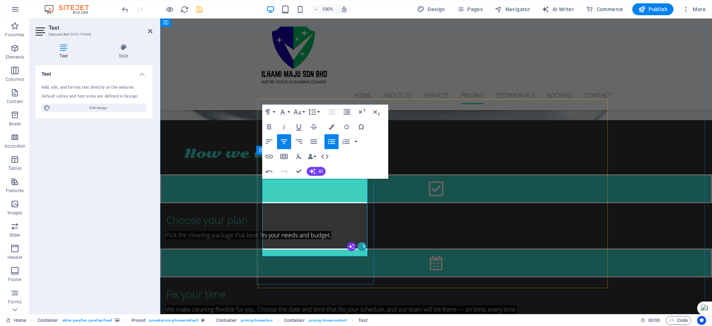
drag, startPoint x: 341, startPoint y: 189, endPoint x: 289, endPoint y: 183, distance: 52.7
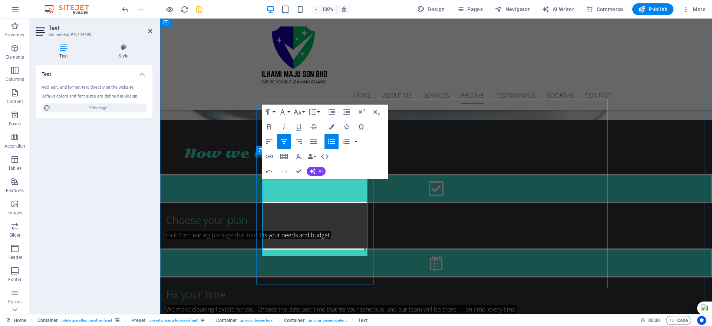
drag, startPoint x: 346, startPoint y: 203, endPoint x: 286, endPoint y: 196, distance: 60.5
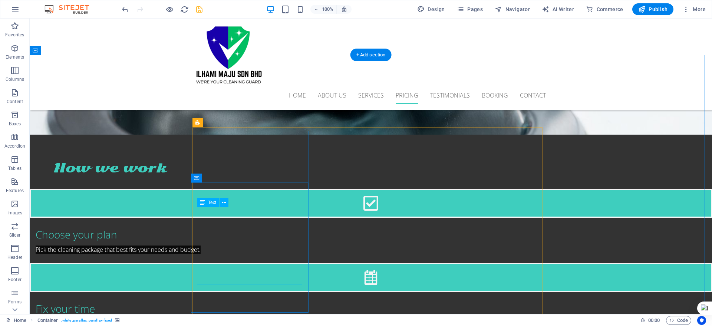
scroll to position [1191, 0]
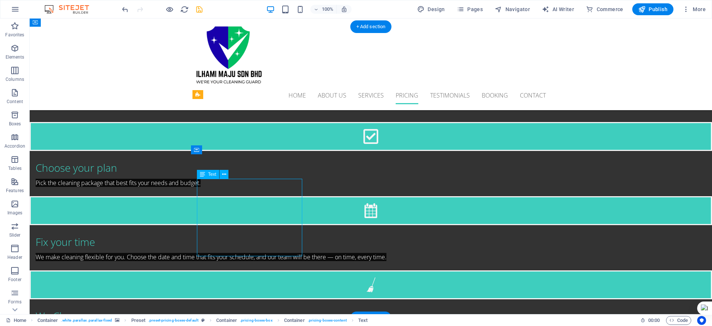
scroll to position [1138, 0]
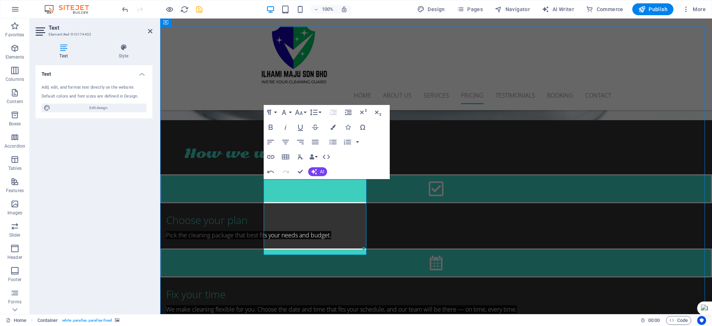
scroll to position [1191, 0]
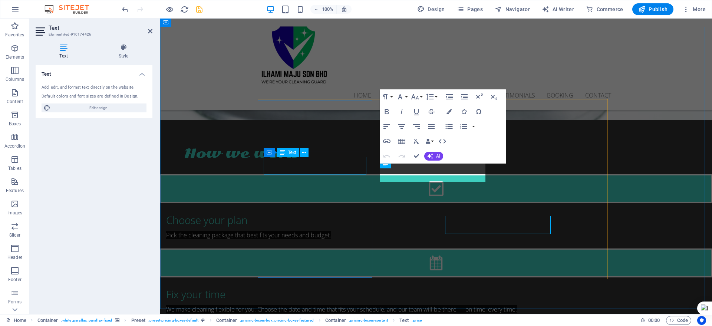
scroll to position [1138, 0]
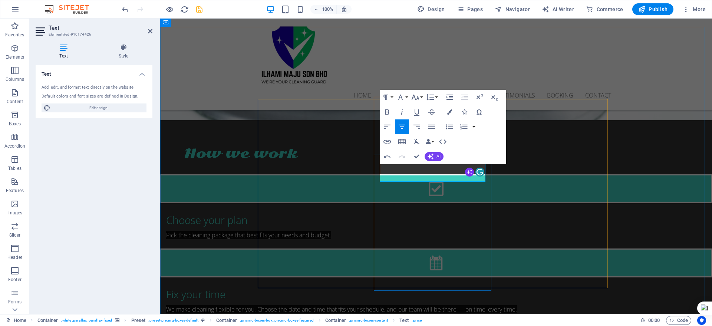
drag, startPoint x: 450, startPoint y: 175, endPoint x: 425, endPoint y: 174, distance: 25.3
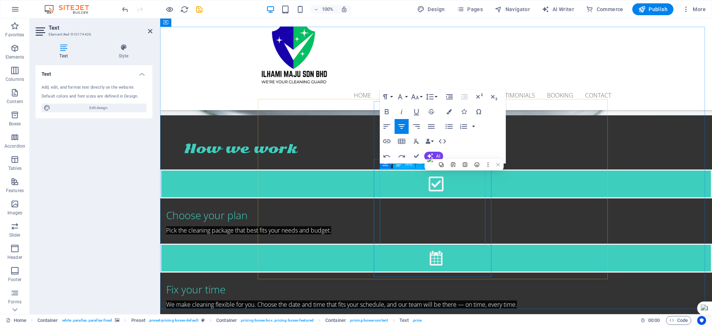
scroll to position [1138, 0]
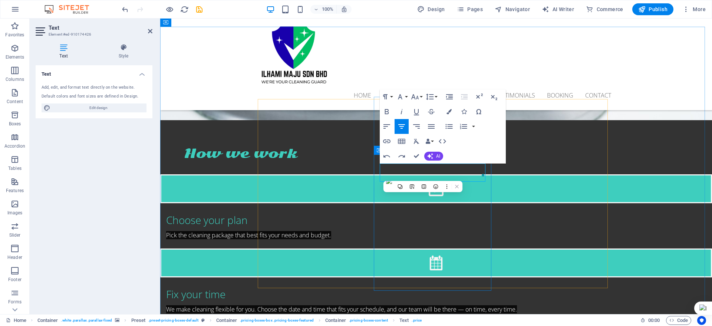
drag, startPoint x: 420, startPoint y: 174, endPoint x: 450, endPoint y: 175, distance: 30.4
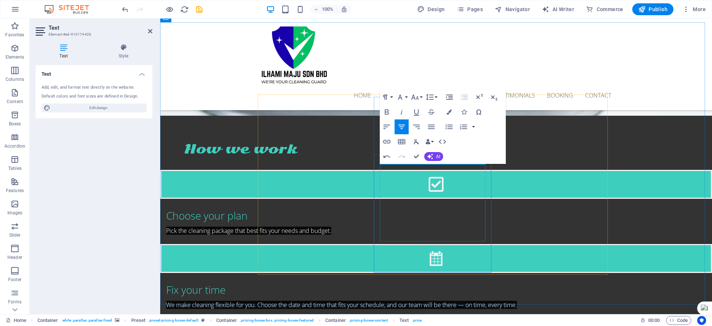
scroll to position [1138, 0]
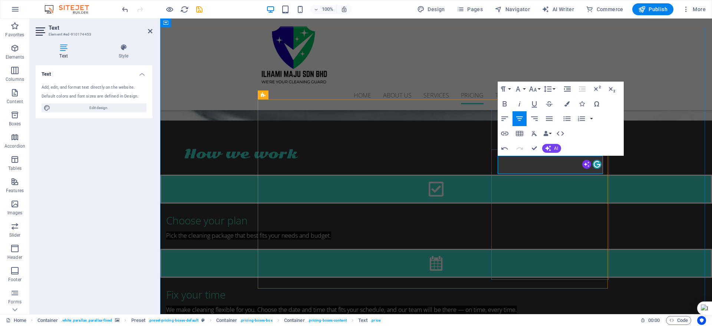
drag, startPoint x: 544, startPoint y: 166, endPoint x: 561, endPoint y: 166, distance: 17.4
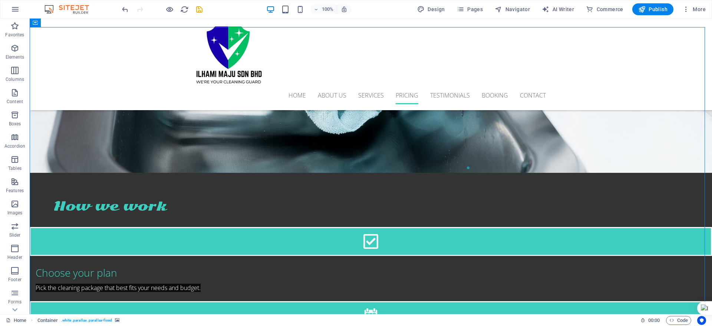
scroll to position [1190, 0]
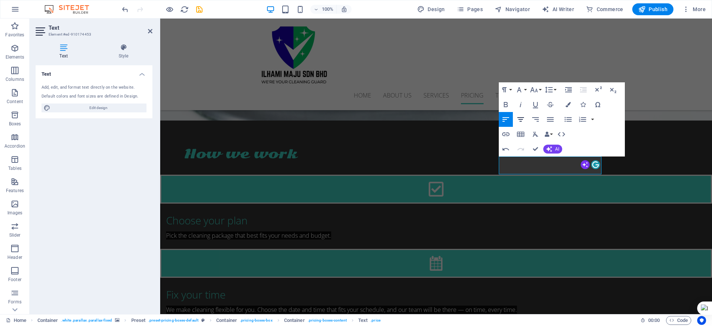
click at [524, 119] on icon "button" at bounding box center [521, 119] width 9 height 9
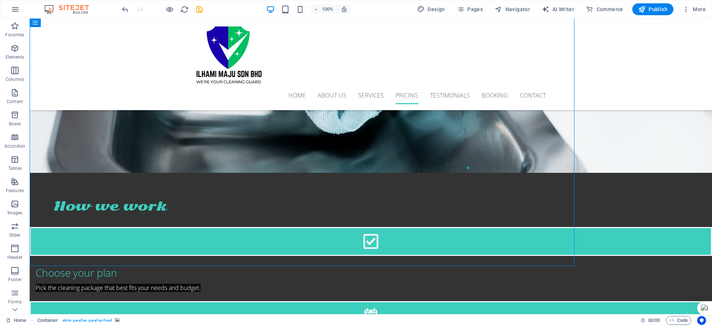
scroll to position [1190, 0]
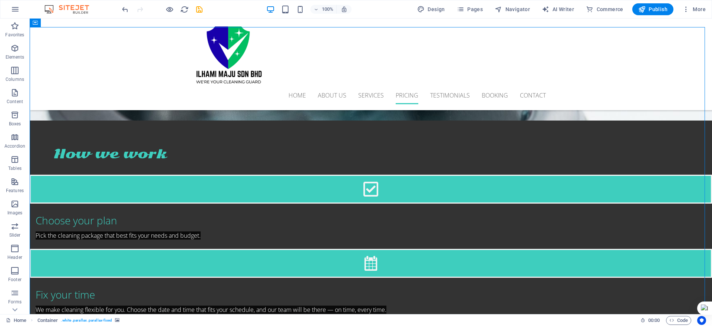
click at [200, 8] on icon "save" at bounding box center [199, 9] width 9 height 9
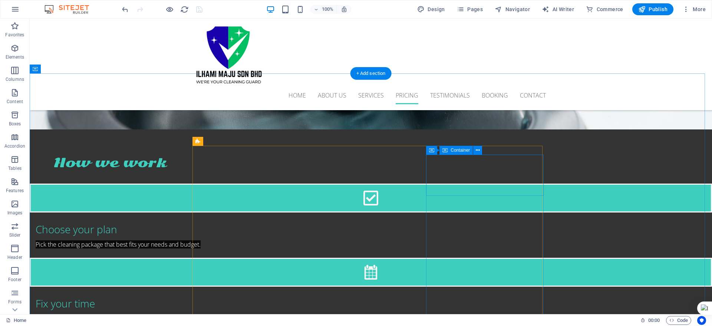
scroll to position [1144, 0]
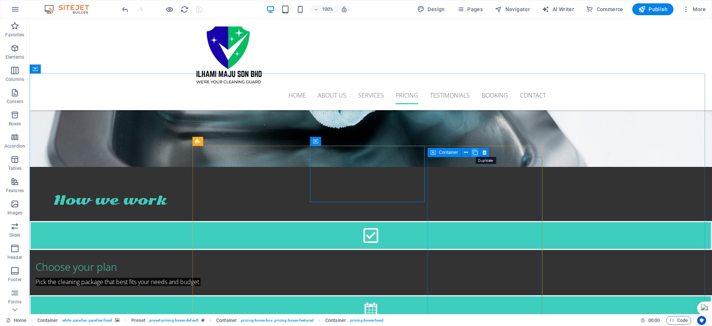
drag, startPoint x: 474, startPoint y: 152, endPoint x: 445, endPoint y: 137, distance: 32.7
click at [474, 152] on icon at bounding box center [475, 153] width 5 height 8
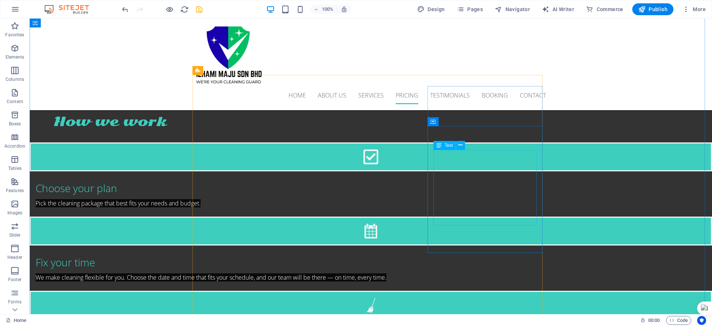
scroll to position [1215, 0]
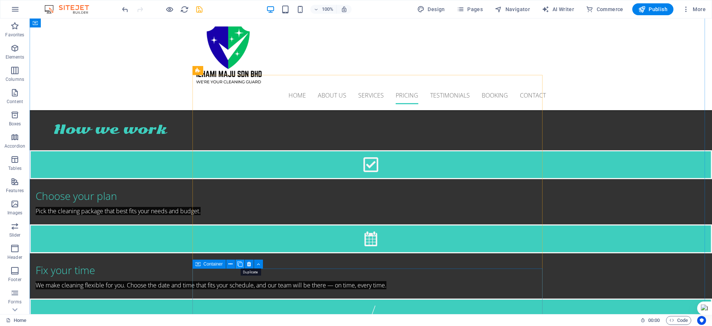
click at [240, 266] on icon at bounding box center [239, 264] width 5 height 8
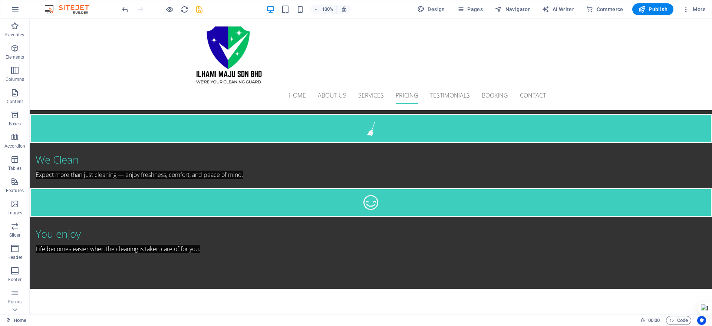
scroll to position [1400, 0]
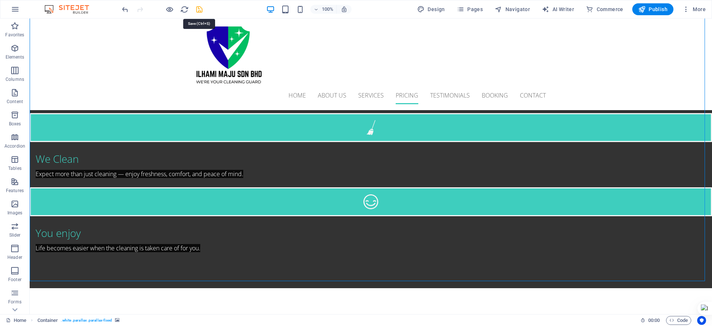
click at [200, 6] on icon "save" at bounding box center [199, 9] width 9 height 9
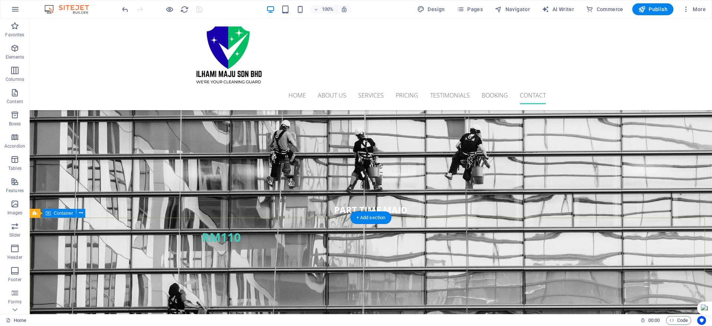
scroll to position [2142, 0]
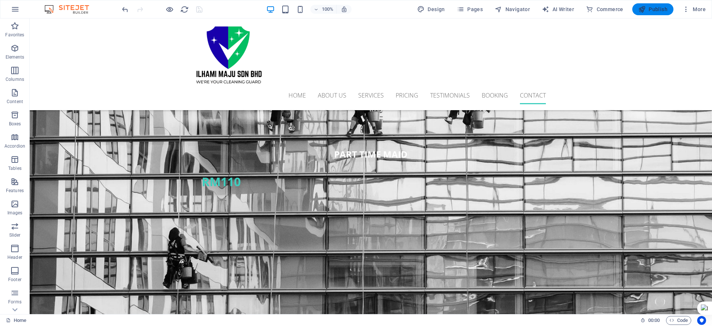
click at [647, 9] on span "Publish" at bounding box center [653, 9] width 29 height 7
